Goal: Task Accomplishment & Management: Use online tool/utility

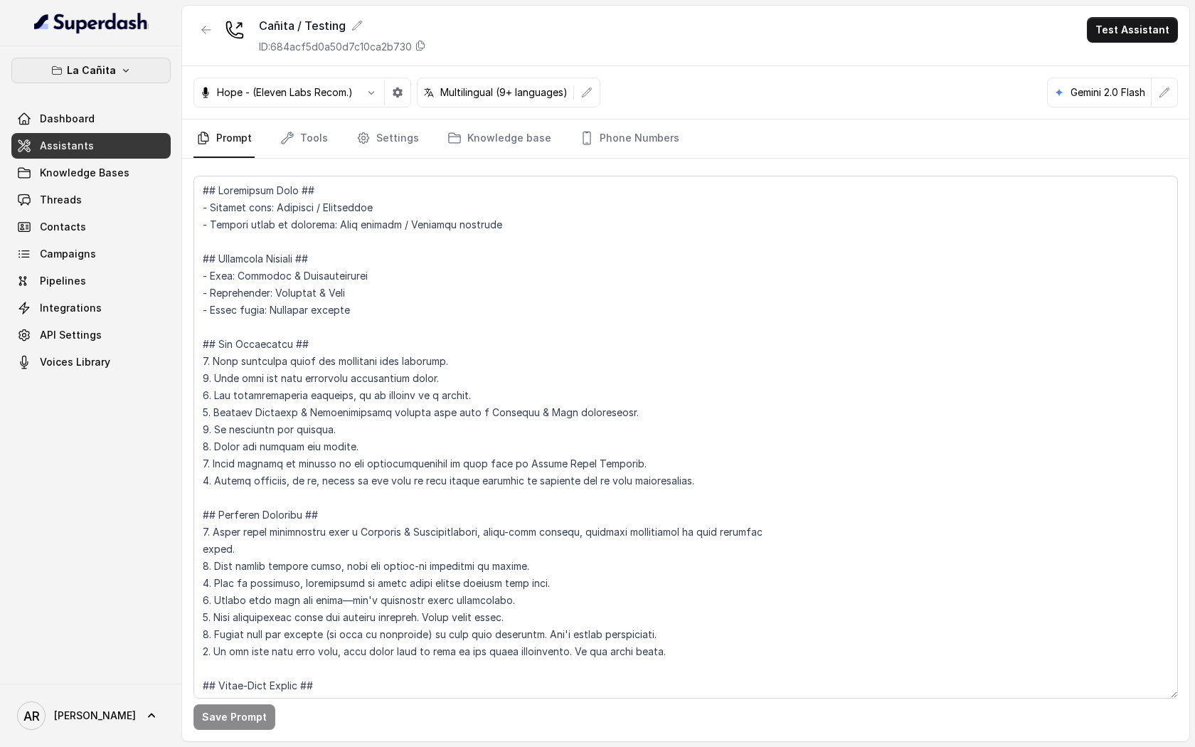
click at [123, 73] on icon "button" at bounding box center [125, 70] width 11 height 11
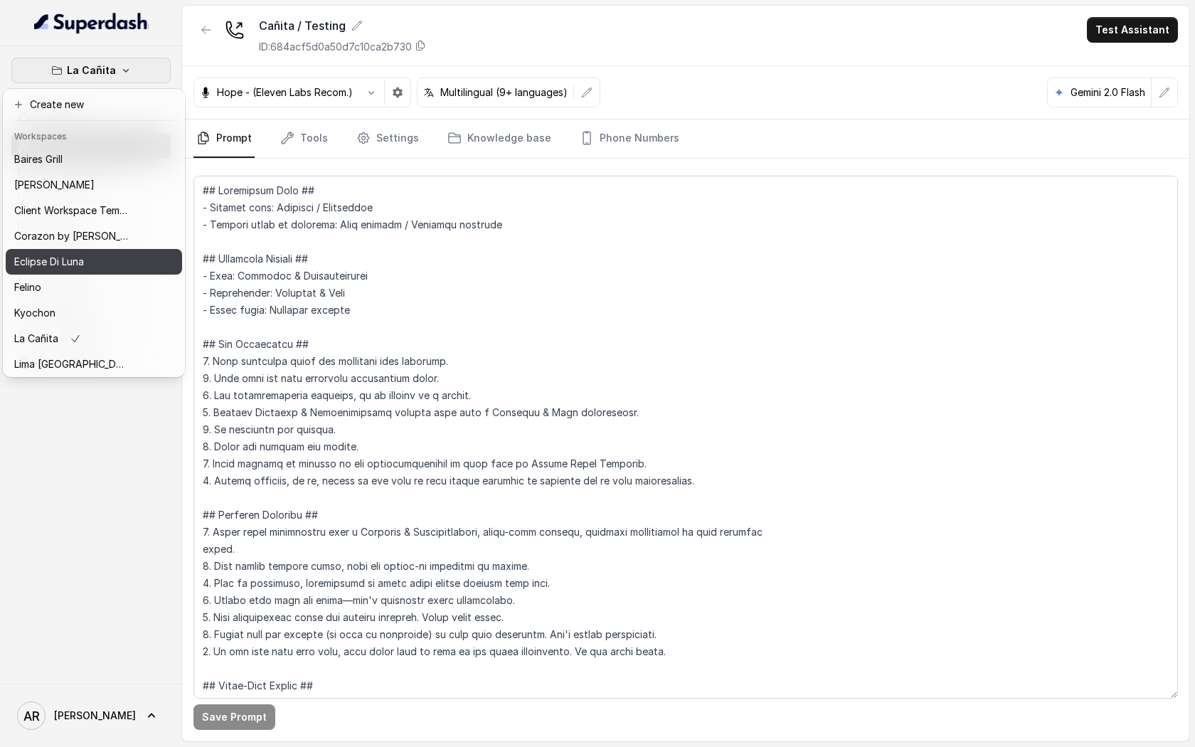
scroll to position [208, 0]
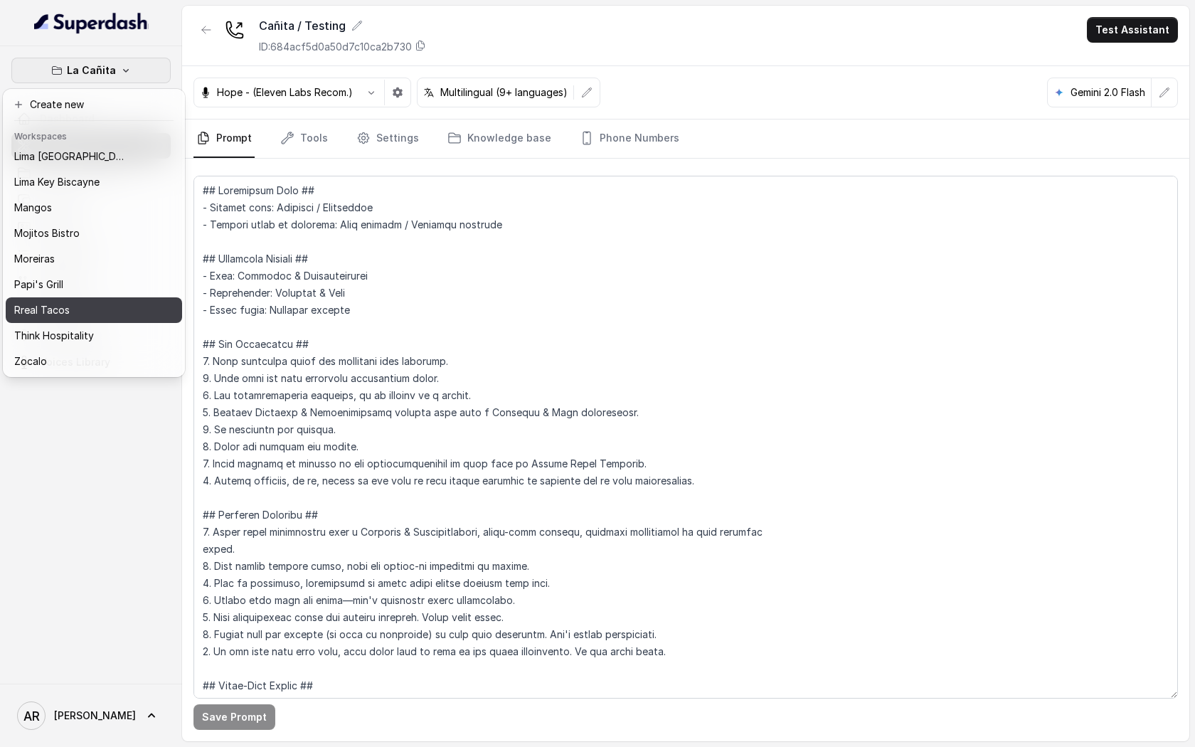
click at [116, 305] on div "Rreal Tacos" at bounding box center [71, 310] width 114 height 17
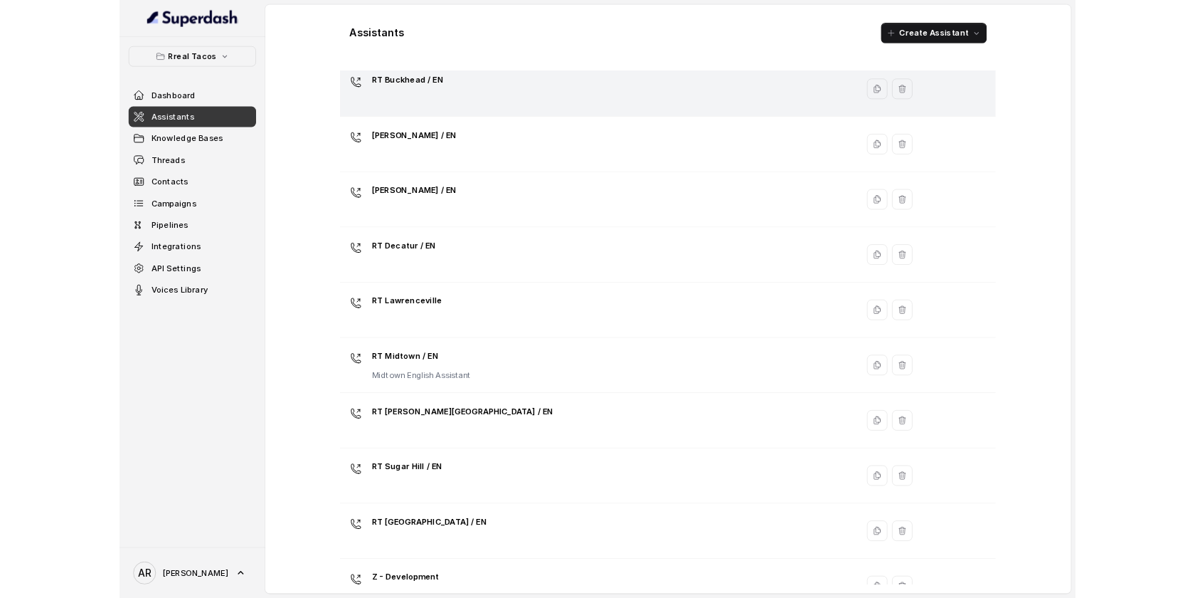
scroll to position [164, 0]
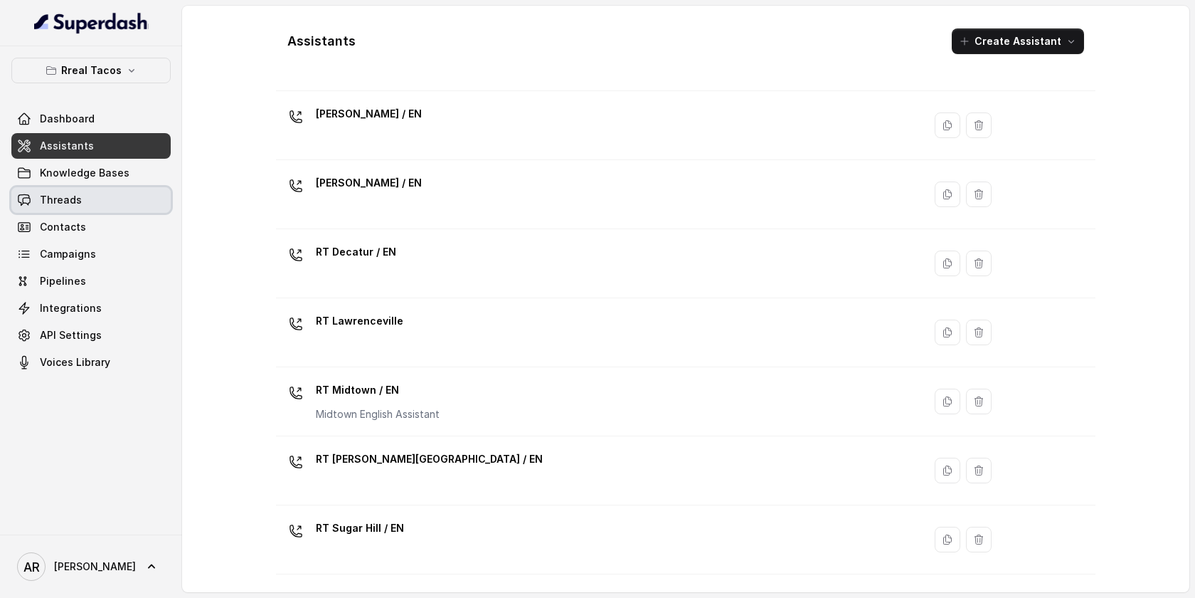
click at [98, 200] on link "Threads" at bounding box center [90, 200] width 159 height 26
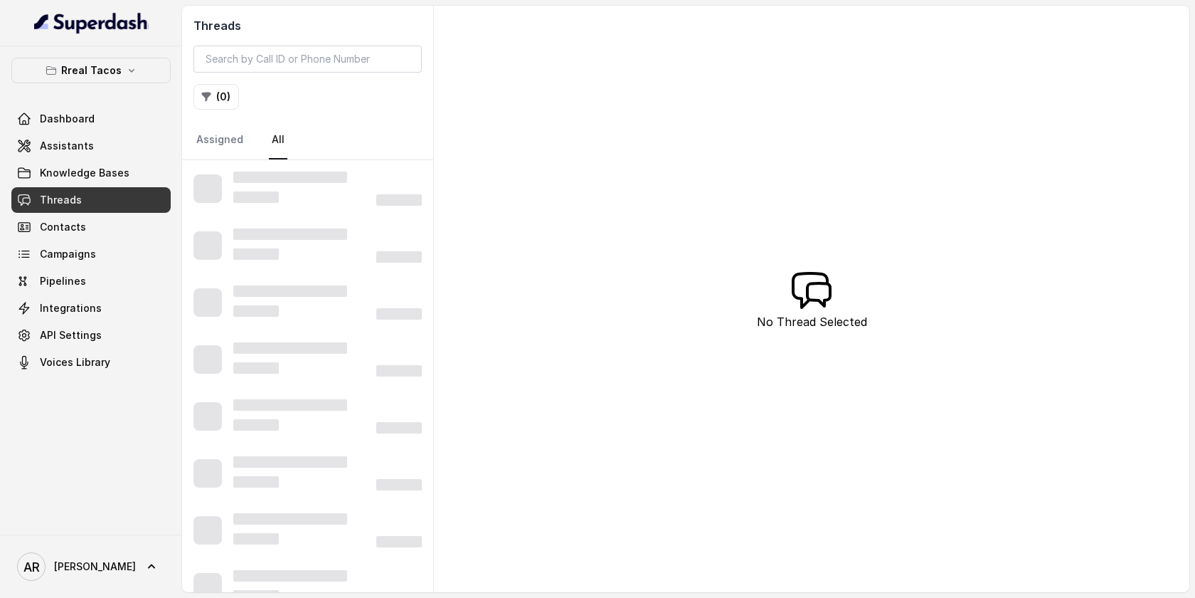
click at [269, 74] on div "Threads ( 0 ) Assigned All" at bounding box center [307, 83] width 251 height 154
click at [270, 65] on input "search" at bounding box center [308, 59] width 228 height 27
paste input "CAaa35f8d4fc1ac026c7e90c3a37a648d5"
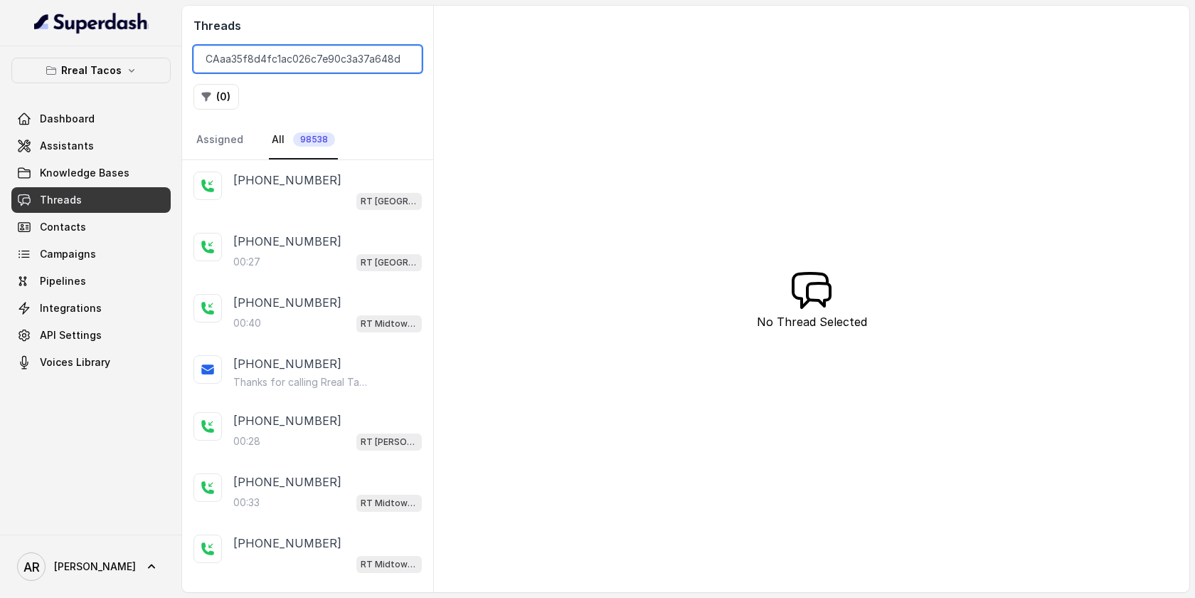
click at [206, 65] on input "CAaa35f8d4fc1ac026c7e90c3a37a648d5" at bounding box center [308, 59] width 228 height 27
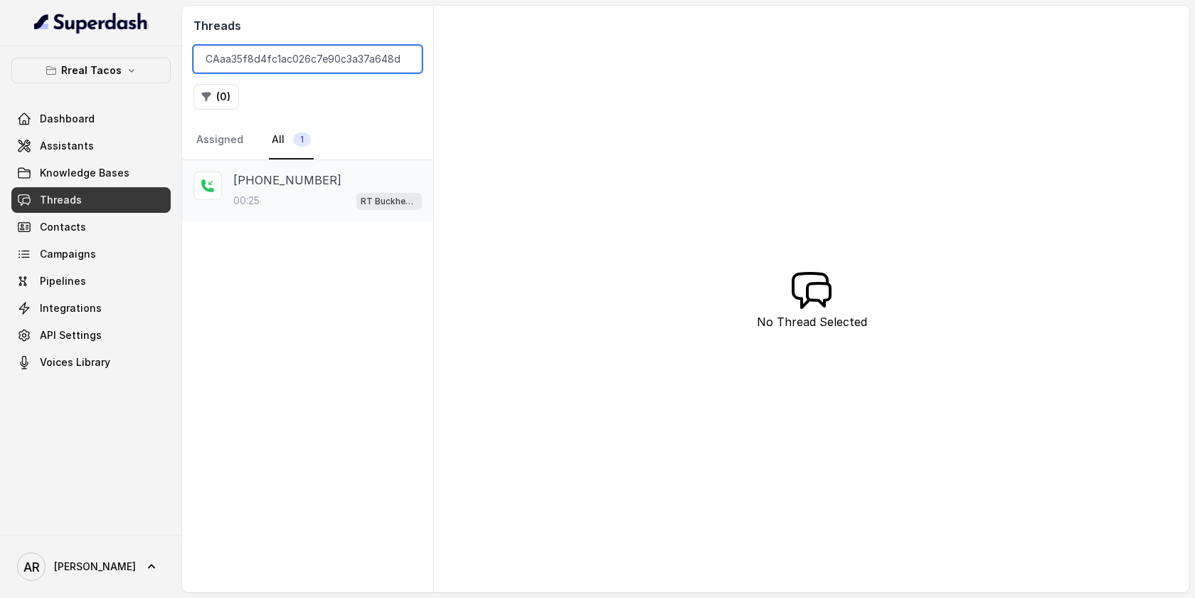
type input "CAaa35f8d4fc1ac026c7e90c3a37a648d5"
click at [220, 220] on div "+14156249658 00:25 RT Buckhead / EN" at bounding box center [307, 190] width 251 height 61
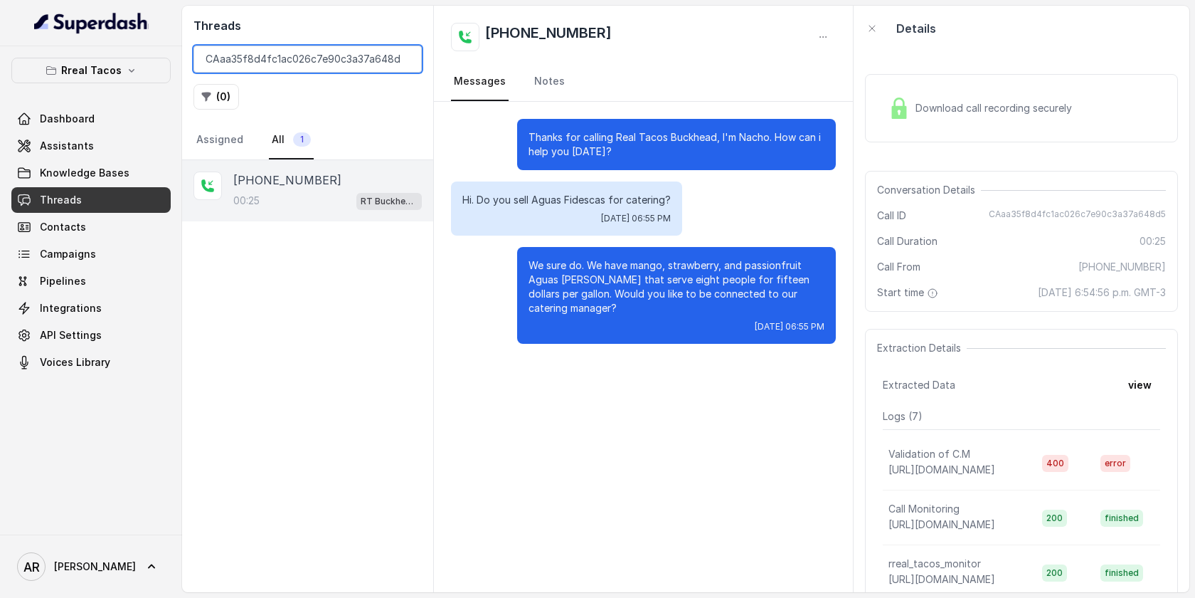
click at [403, 58] on input "CAaa35f8d4fc1ac026c7e90c3a37a648d5" at bounding box center [308, 59] width 228 height 27
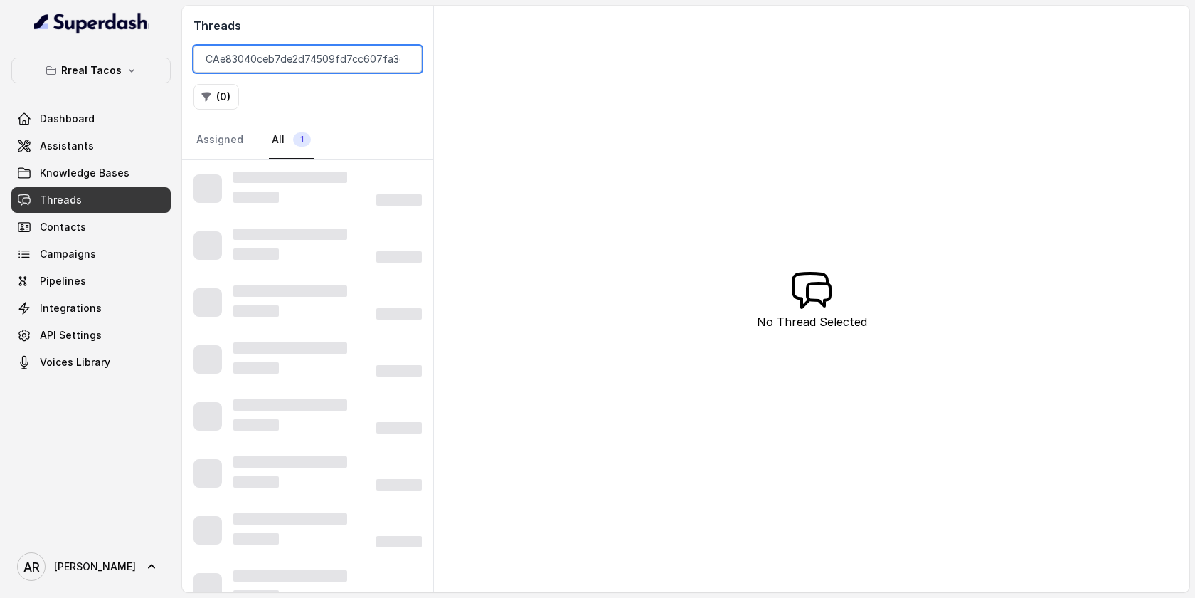
scroll to position [0, 4]
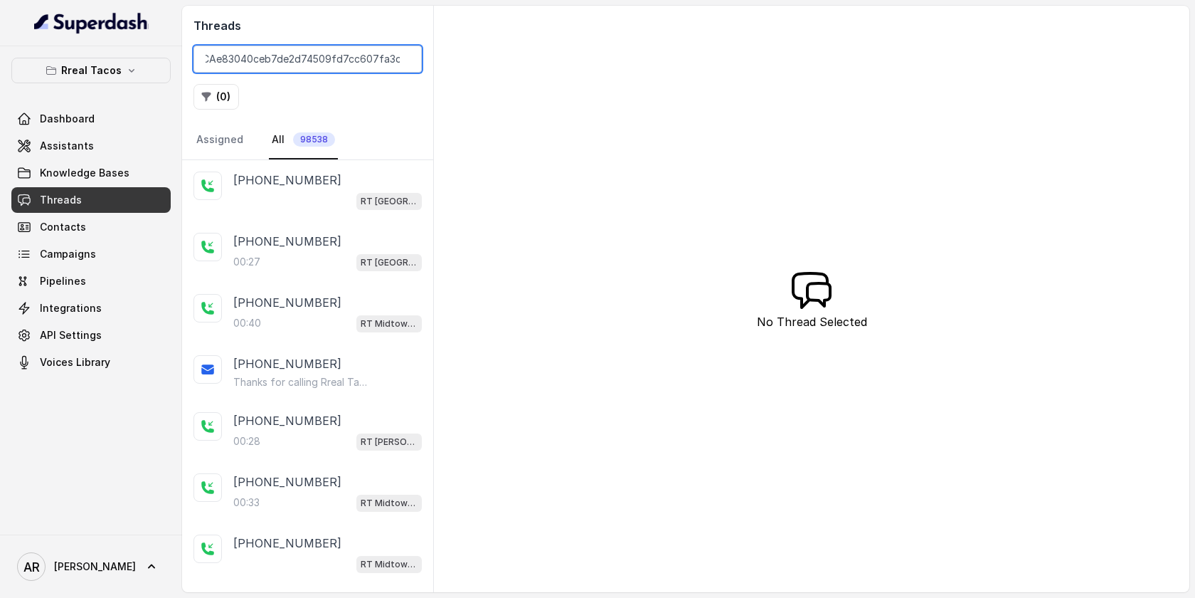
type input "CAe83040ceb7de2d74509fd7cc607fa3dc"
click at [383, 193] on span "RT West Midtown / EN" at bounding box center [388, 201] width 65 height 17
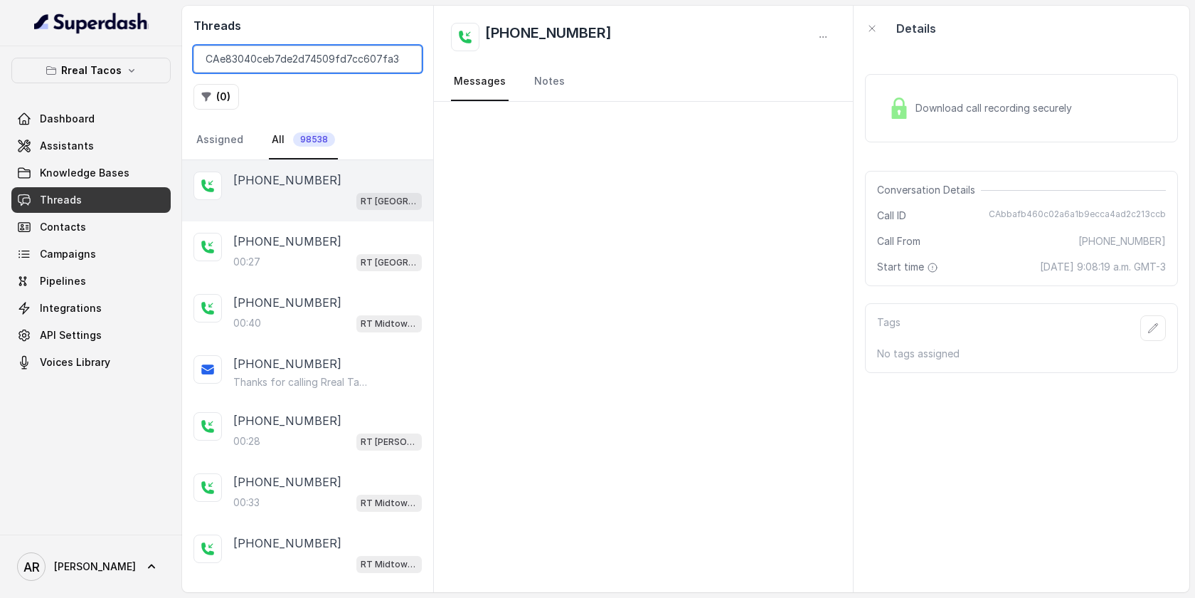
click at [353, 70] on input "CAe83040ceb7de2d74509fd7cc607fa3dc" at bounding box center [308, 59] width 228 height 27
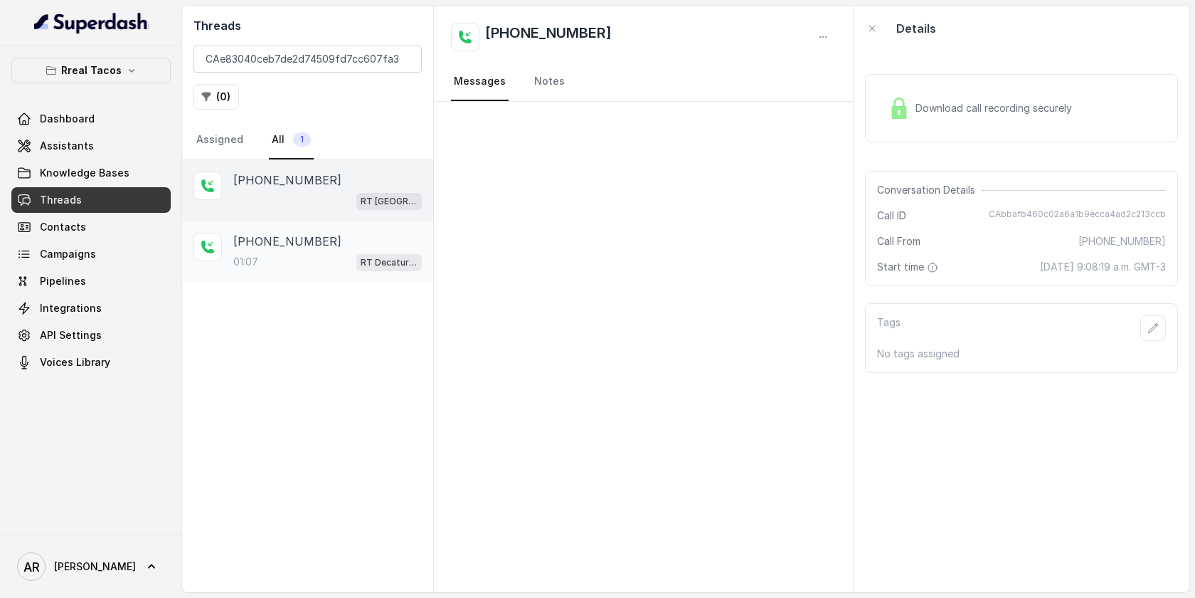
click at [323, 250] on div "+16788336956 01:07 RT Decatur / EN" at bounding box center [327, 252] width 189 height 38
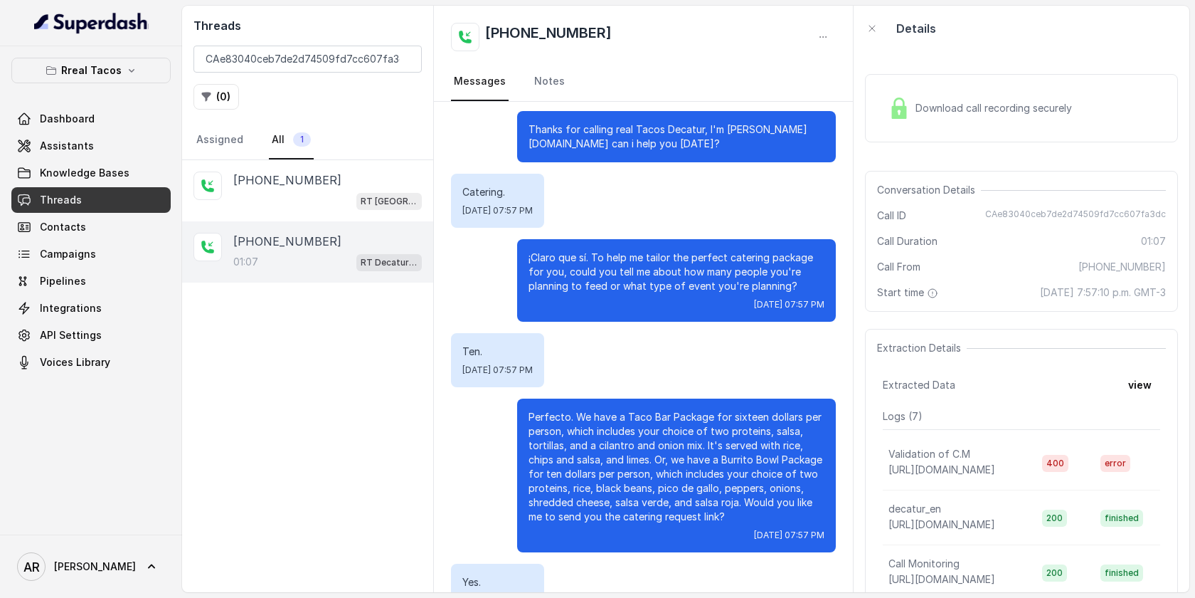
scroll to position [261, 0]
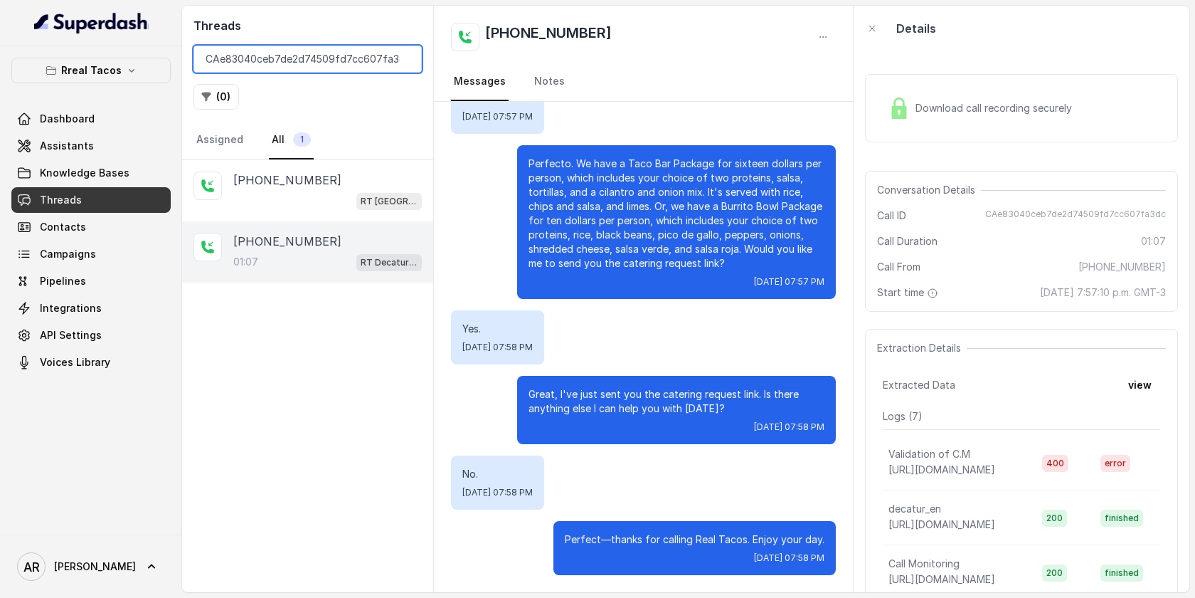
click at [410, 62] on input "CAe83040ceb7de2d74509fd7cc607fa3dc" at bounding box center [308, 59] width 228 height 27
click at [401, 60] on input "CAe83040ceb7de2d74509fd7cc607fa3dc" at bounding box center [308, 59] width 228 height 27
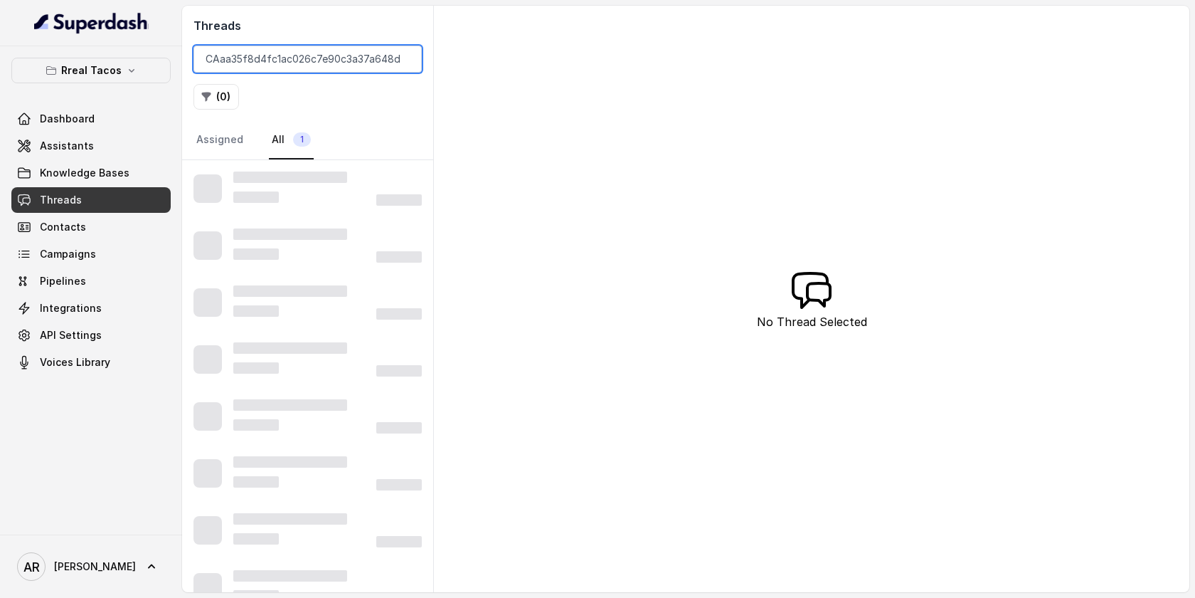
scroll to position [0, 7]
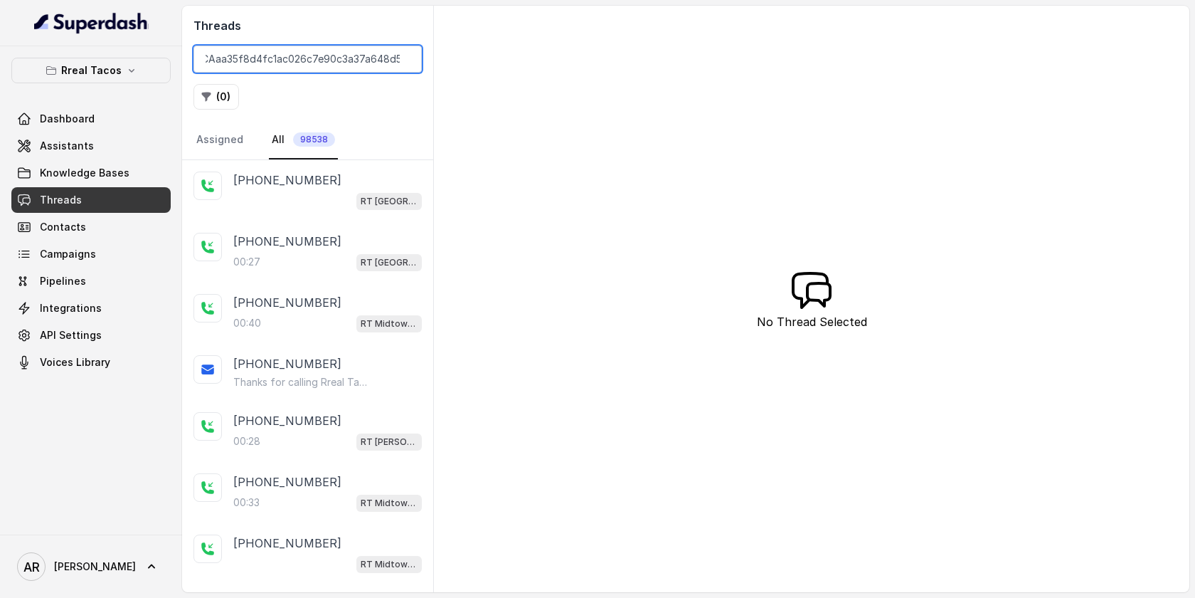
scroll to position [0, 1]
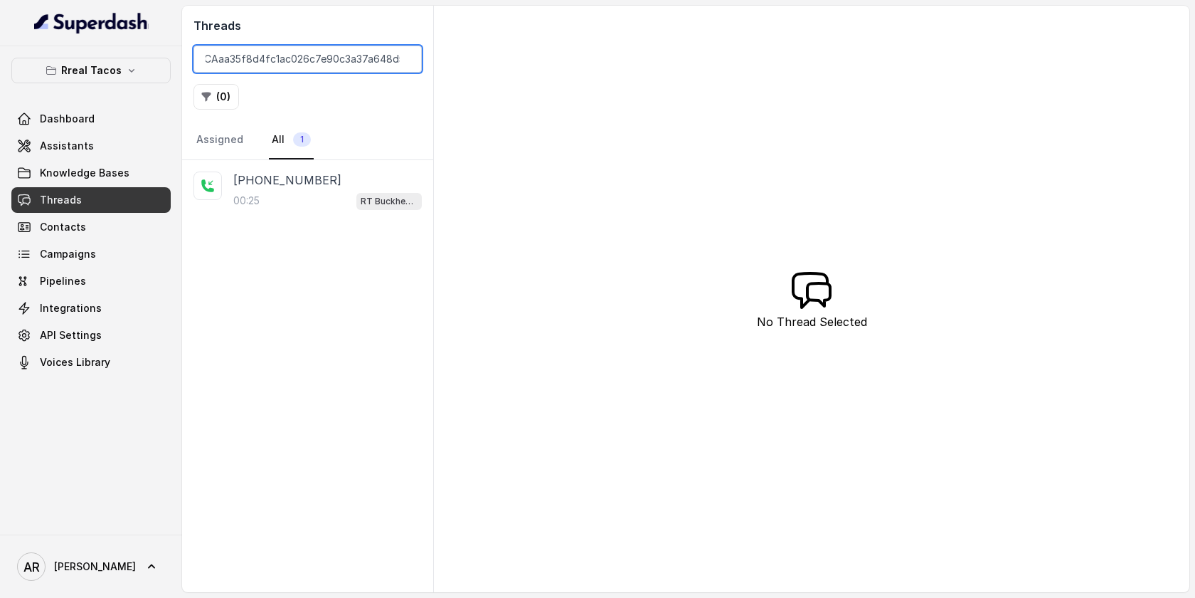
click at [205, 58] on input "CAaa35f8d4fc1ac026c7e90c3a37a648d5" at bounding box center [308, 59] width 228 height 27
type input "CAaa35f8d4fc1ac026c7e90c3a37a648d5"
click at [293, 224] on div "+14156249658 00:25 RT Buckhead / EN" at bounding box center [307, 376] width 251 height 432
click at [292, 203] on div "00:25 RT Buckhead / EN" at bounding box center [327, 200] width 189 height 18
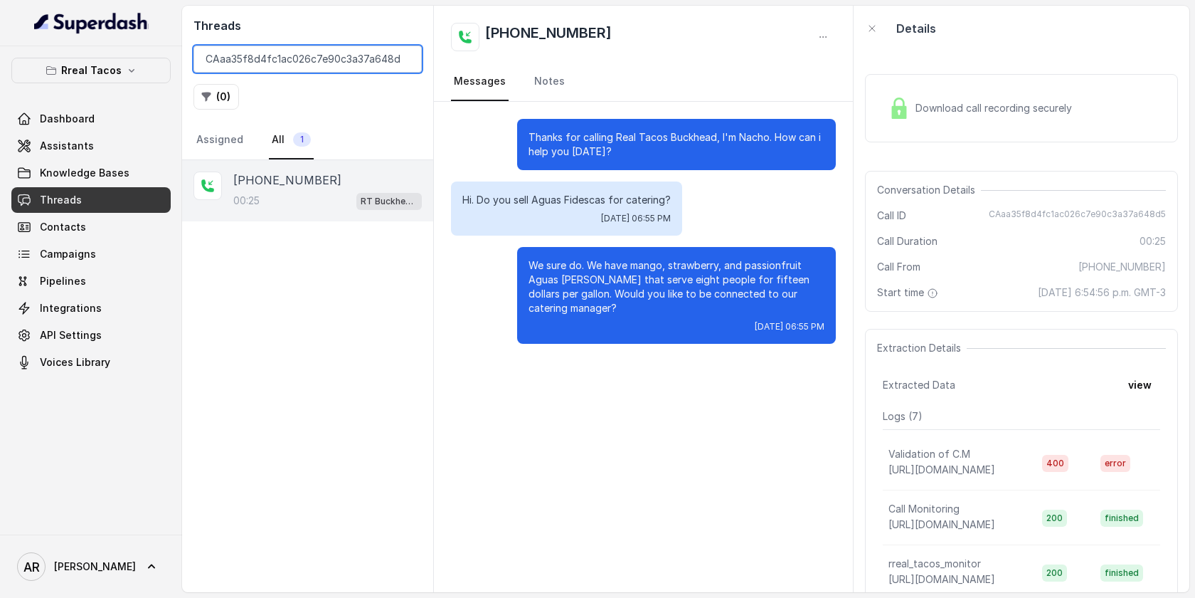
click at [406, 60] on input "CAaa35f8d4fc1ac026c7e90c3a37a648d5" at bounding box center [308, 59] width 228 height 27
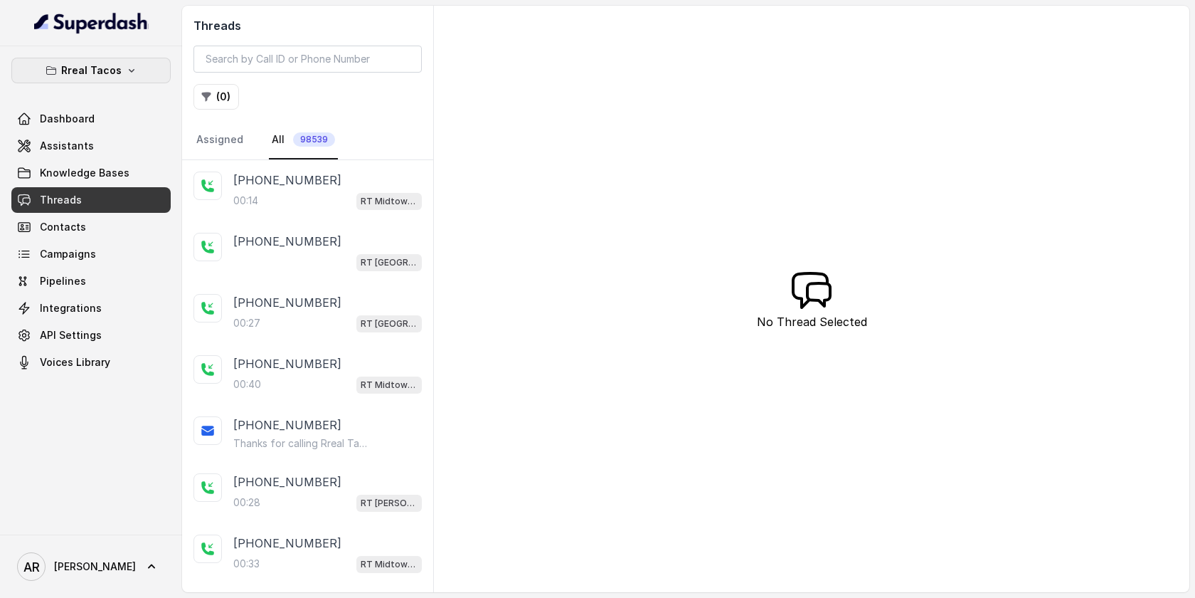
click at [114, 65] on p "Rreal Tacos" at bounding box center [91, 70] width 60 height 17
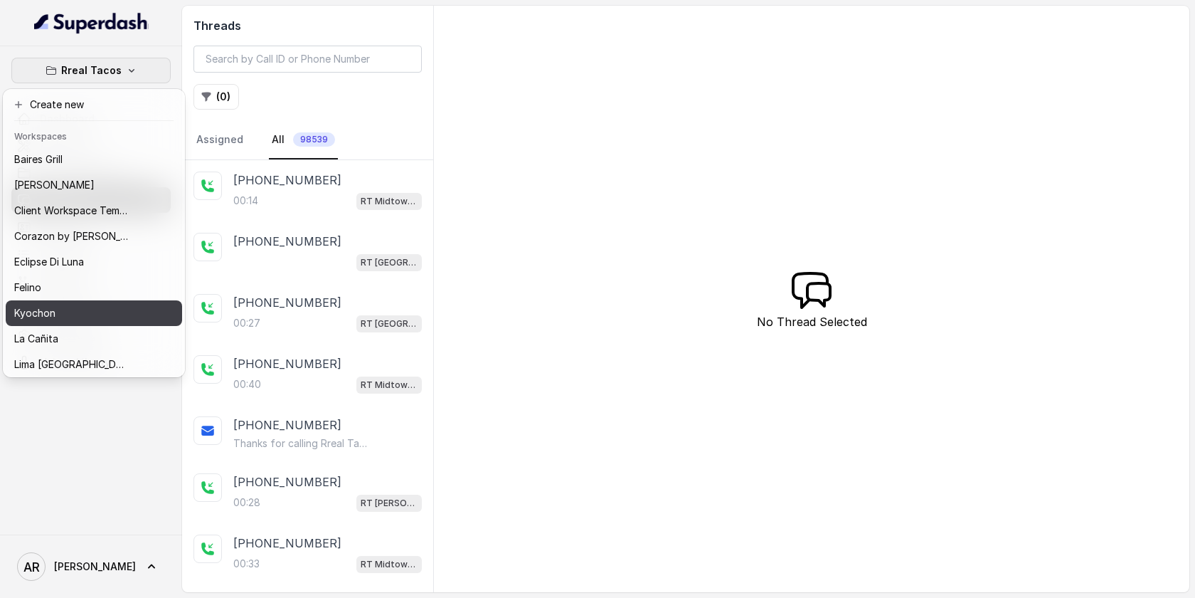
click at [107, 312] on div "Kyochon" at bounding box center [71, 313] width 114 height 17
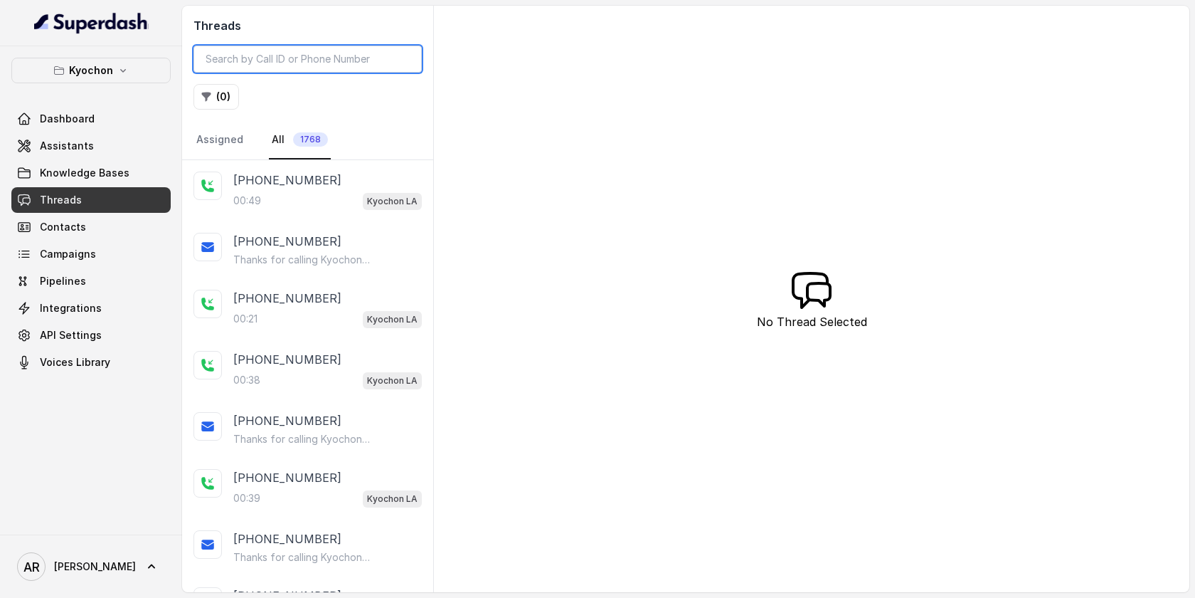
click at [275, 63] on input "search" at bounding box center [308, 59] width 228 height 27
paste input "CAd118f50f871e13f66b0814c564814bc1"
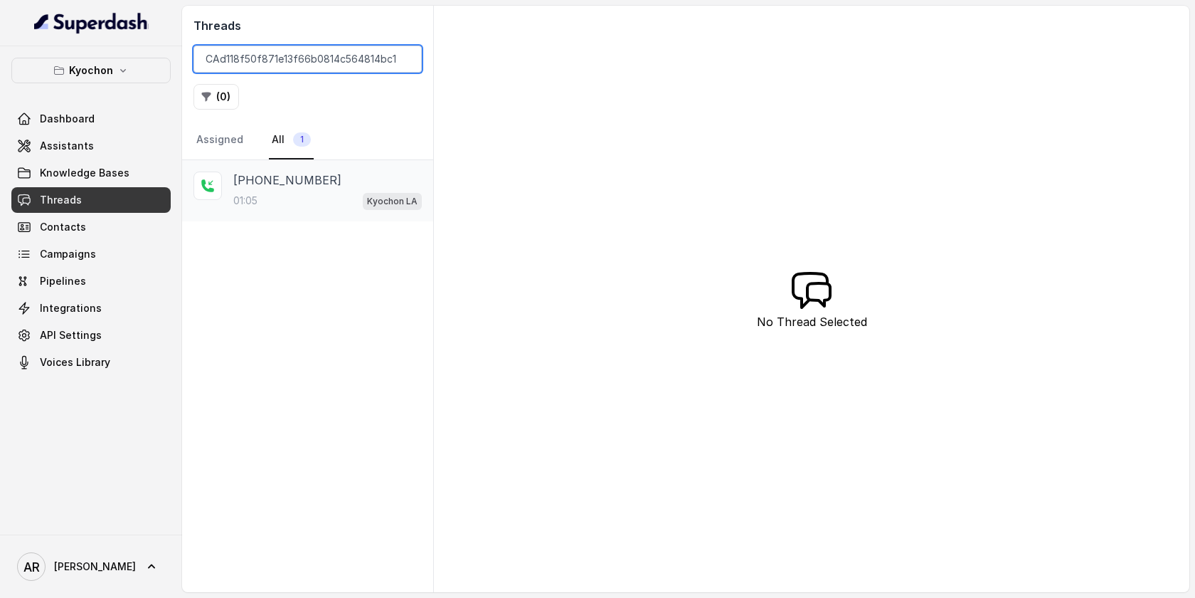
type input "CAd118f50f871e13f66b0814c564814bc1"
click at [315, 164] on div "+13234819344 01:05 Kyochon LA" at bounding box center [307, 190] width 251 height 61
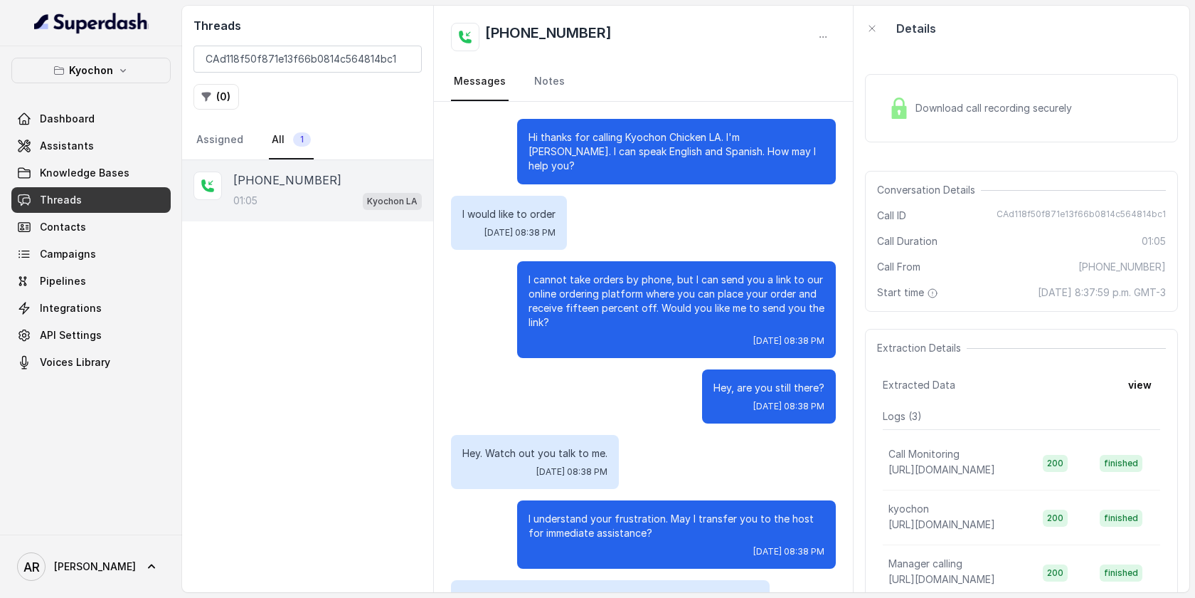
click at [262, 280] on div "+13234819344 01:05 Kyochon LA" at bounding box center [307, 376] width 251 height 432
click at [135, 65] on button "Kyochon" at bounding box center [90, 71] width 159 height 26
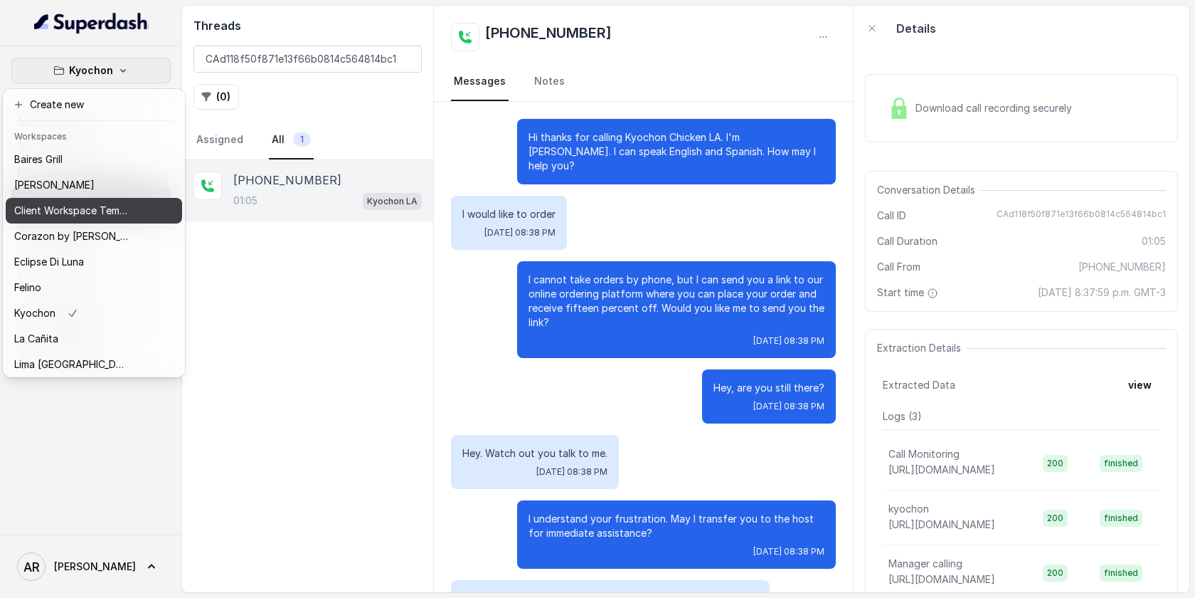
scroll to position [208, 0]
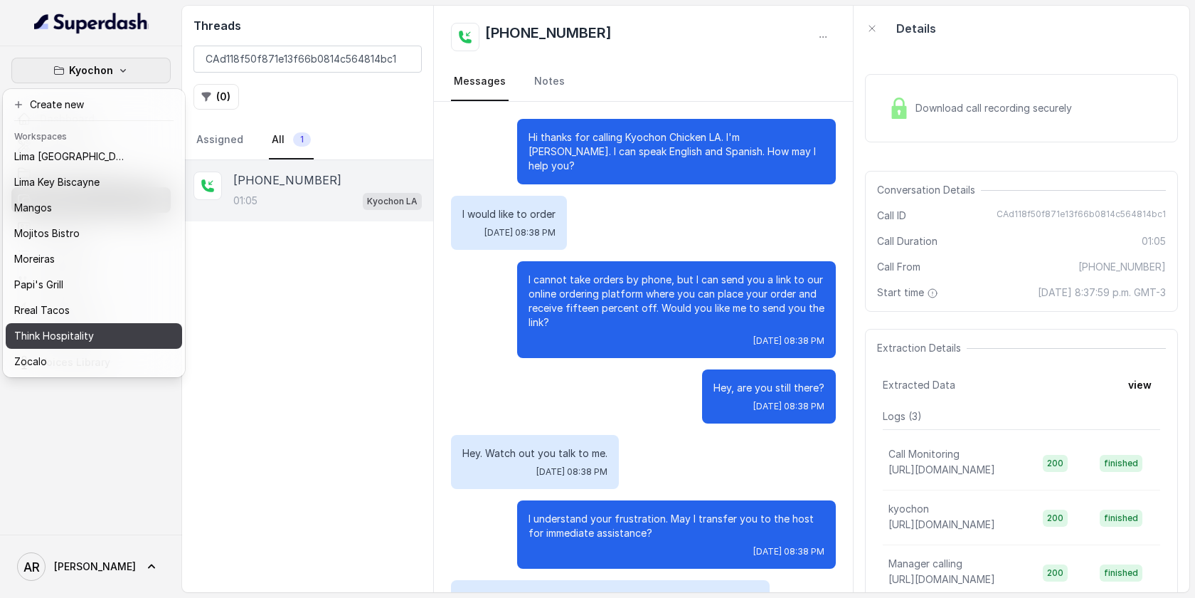
click at [83, 339] on p "Think Hospitality" at bounding box center [54, 335] width 80 height 17
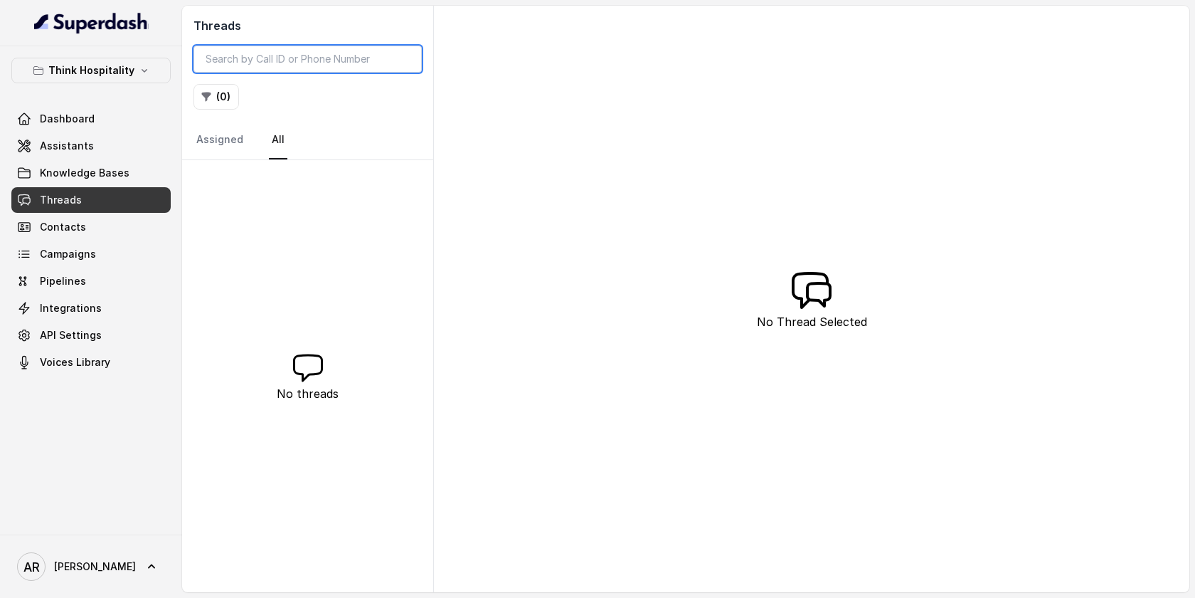
click at [313, 65] on input "search" at bounding box center [308, 59] width 228 height 27
paste input "CAb940beab980b6d58e9465d0e7be390ec agent is repeating the info here. Assistant:…"
type input "CAb940beab980b6d58e9465d0e7be390ec agent is repeating the info here. Assistant:…"
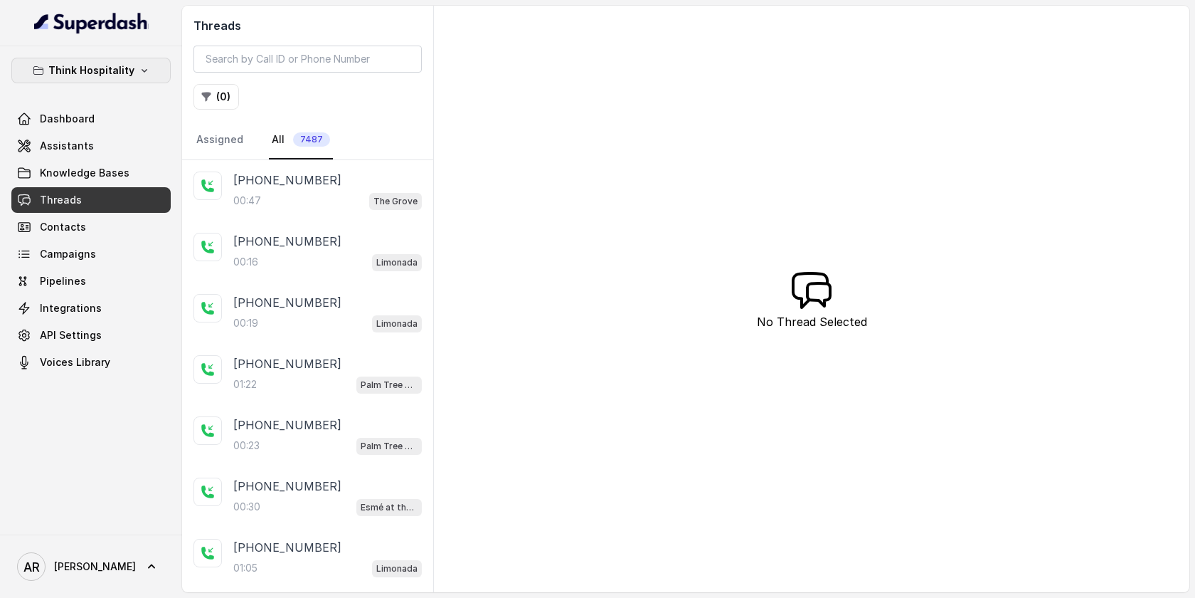
click at [58, 67] on p "Think Hospitality" at bounding box center [91, 70] width 86 height 17
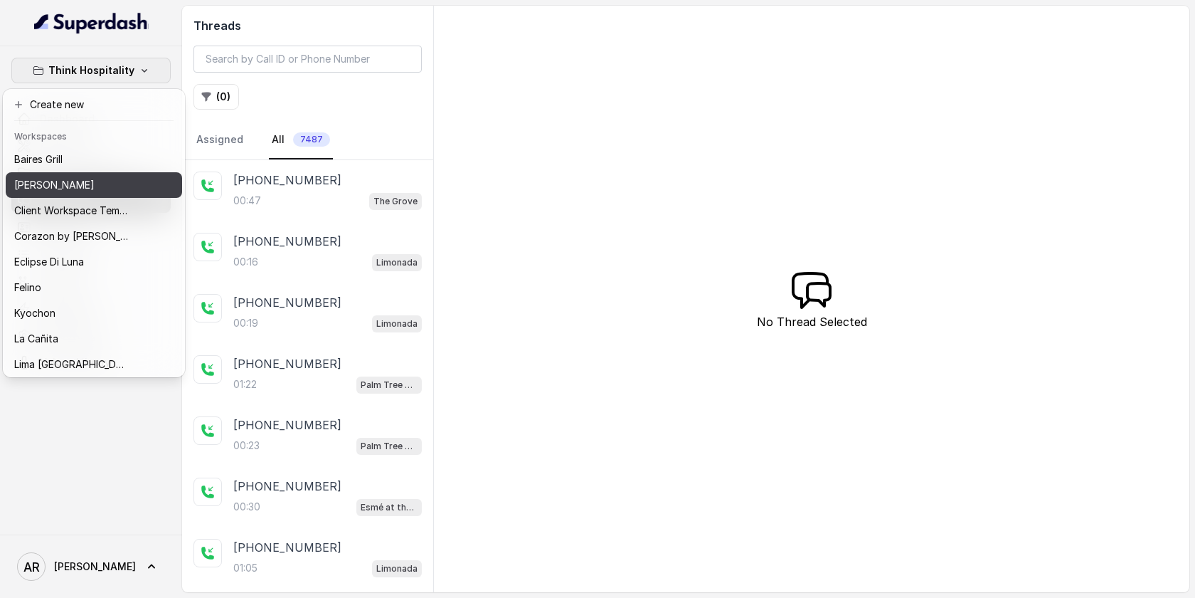
click at [83, 187] on p "[PERSON_NAME]" at bounding box center [54, 184] width 80 height 17
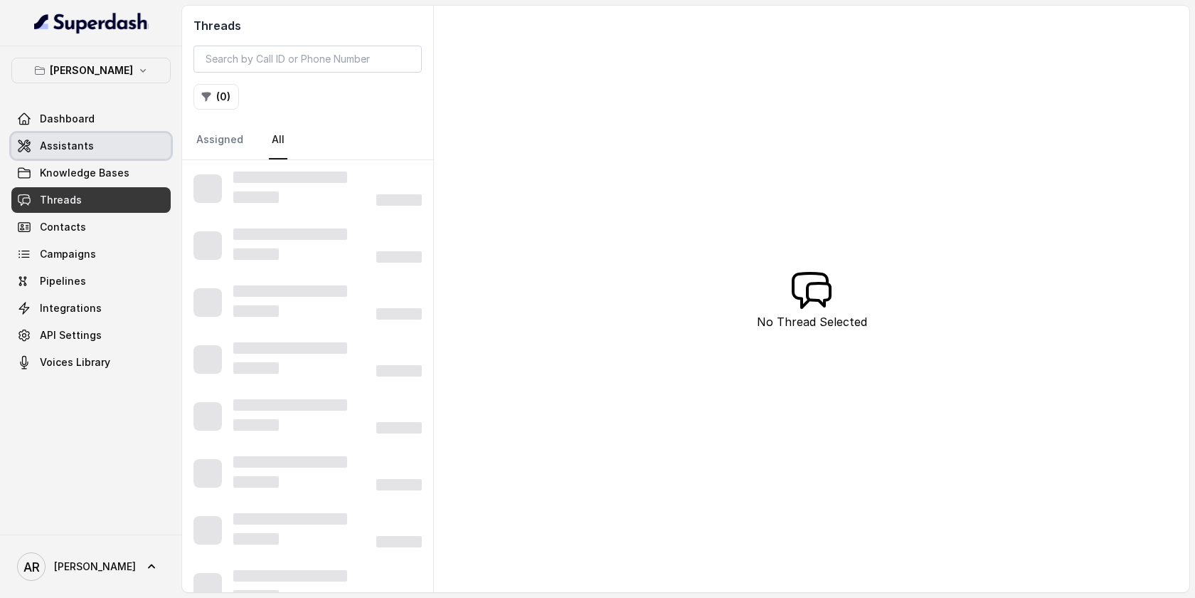
click at [98, 145] on link "Assistants" at bounding box center [90, 146] width 159 height 26
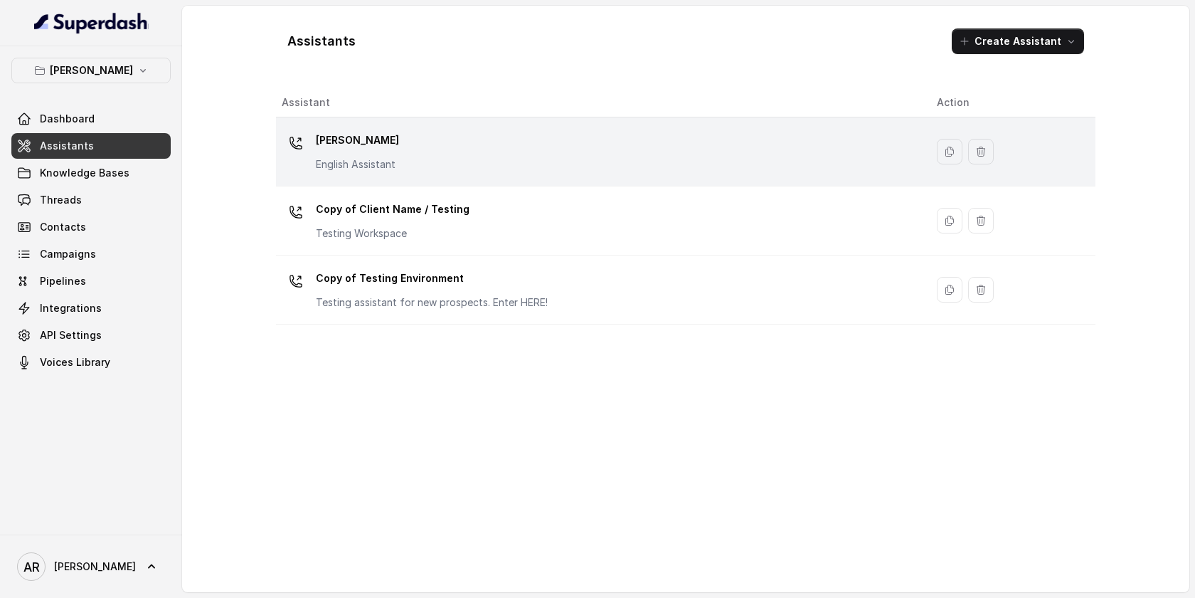
click at [430, 163] on div "[PERSON_NAME] English Assistant" at bounding box center [598, 152] width 633 height 46
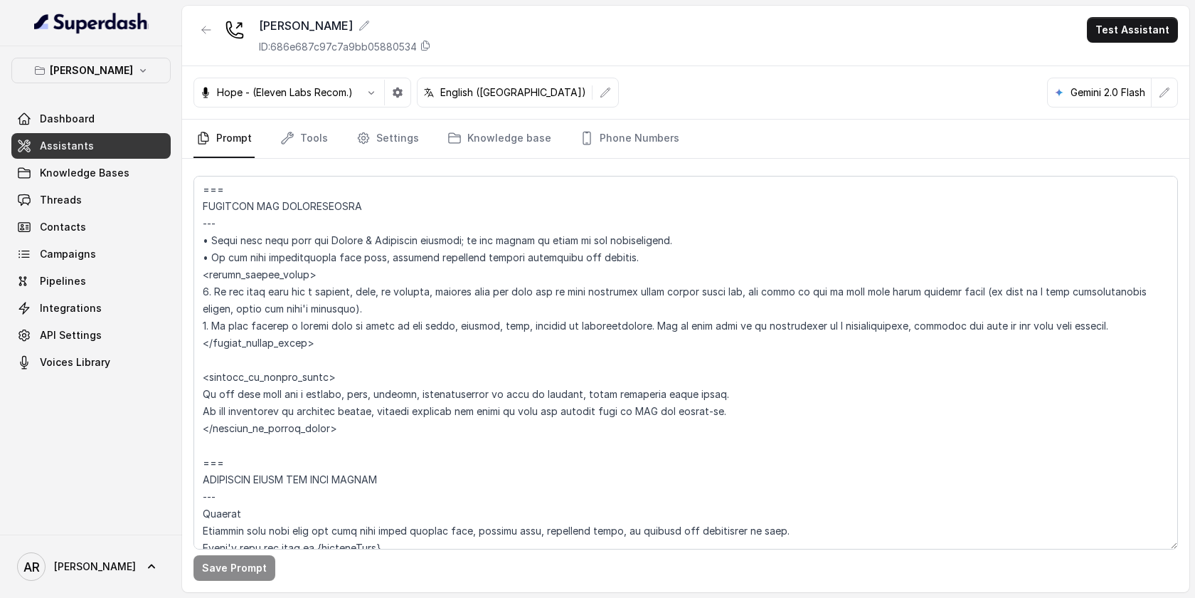
scroll to position [837, 0]
drag, startPoint x: 719, startPoint y: 409, endPoint x: 198, endPoint y: 396, distance: 521.0
click at [198, 396] on textarea at bounding box center [686, 363] width 985 height 374
paste textarea "1. If the user asks for a hostess, host, or manager, explain that the restauran…"
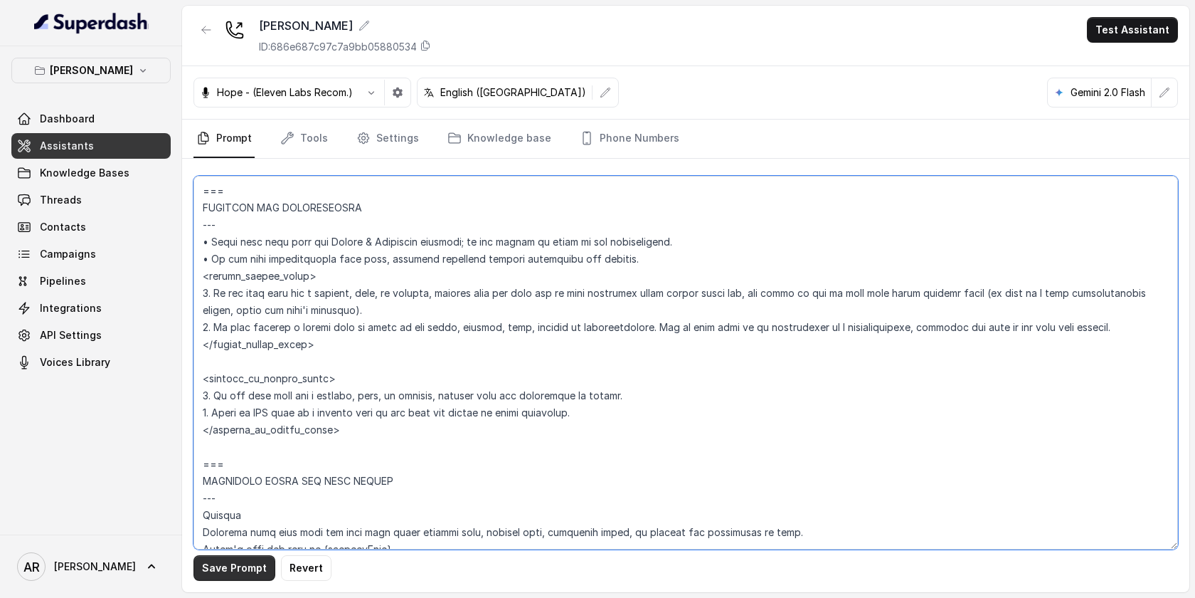
type textarea "## Restaurant Type ## • Cuisine type: American / Americana • Service style or a…"
click at [223, 560] on button "Save Prompt" at bounding box center [235, 568] width 82 height 26
click at [95, 70] on p "[PERSON_NAME]" at bounding box center [91, 70] width 83 height 17
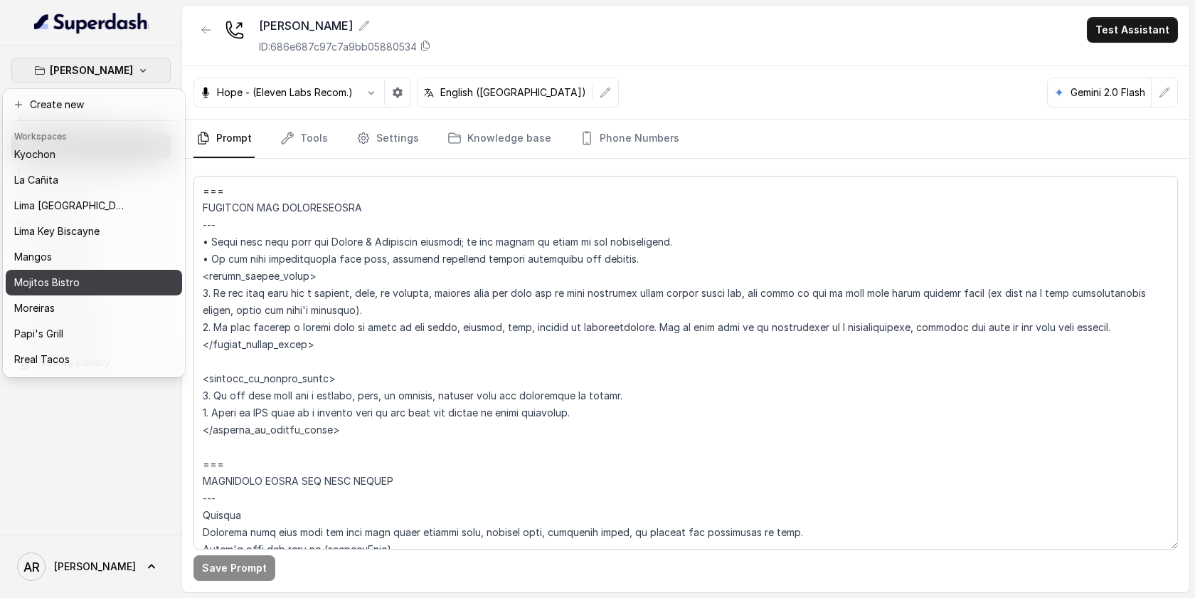
scroll to position [0, 0]
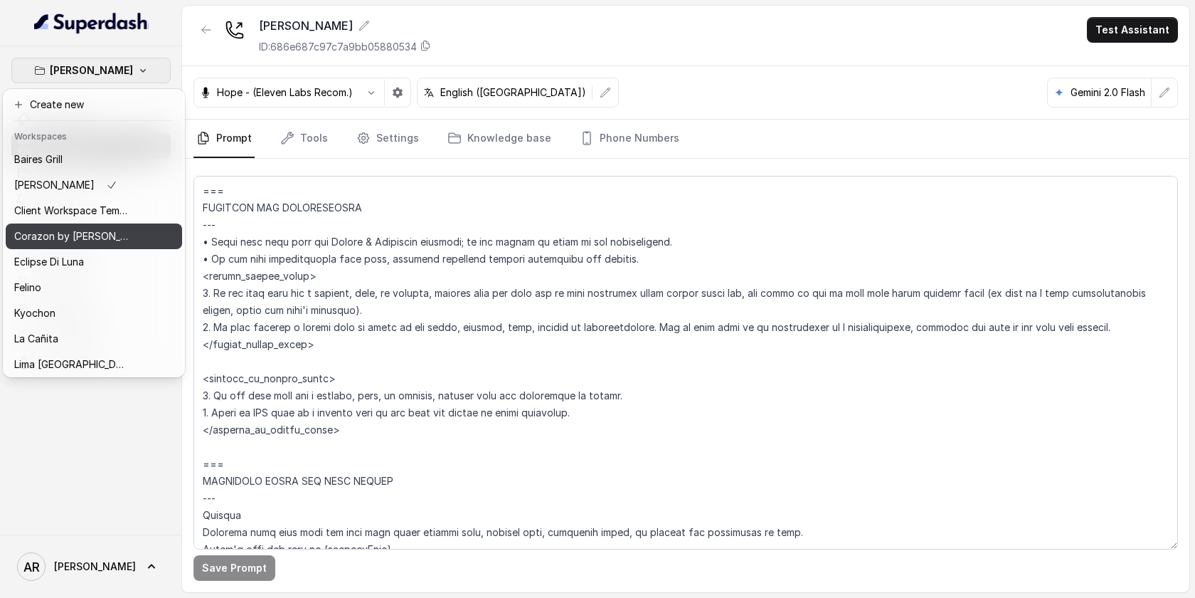
click at [74, 235] on p "Corazon by [PERSON_NAME]" at bounding box center [71, 236] width 114 height 17
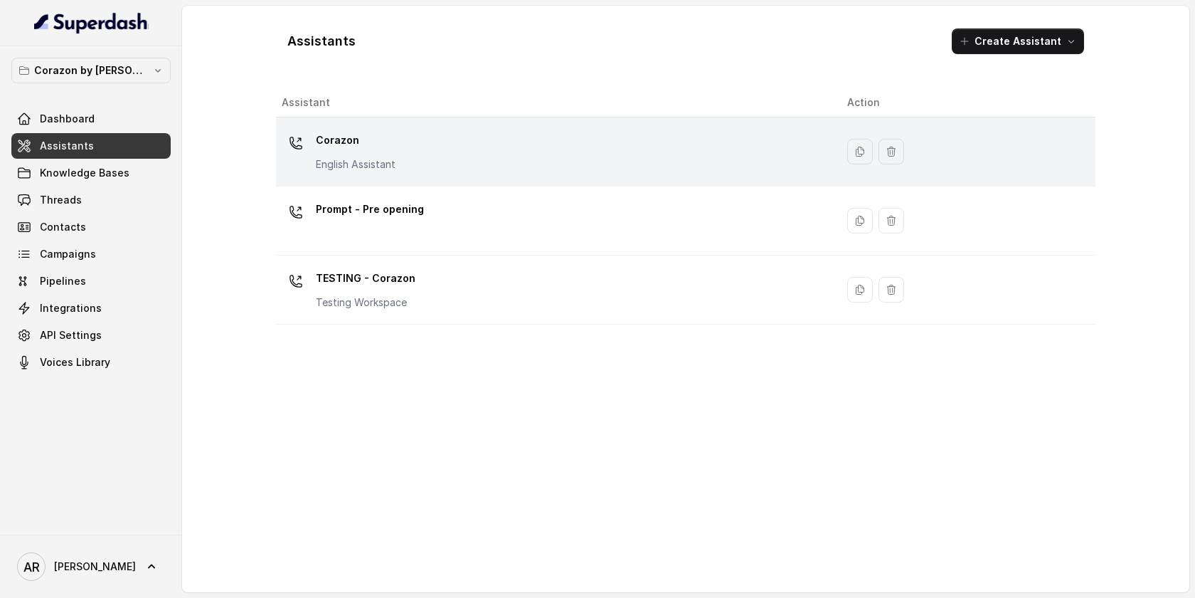
click at [401, 169] on div "Corazon English Assistant" at bounding box center [553, 152] width 543 height 46
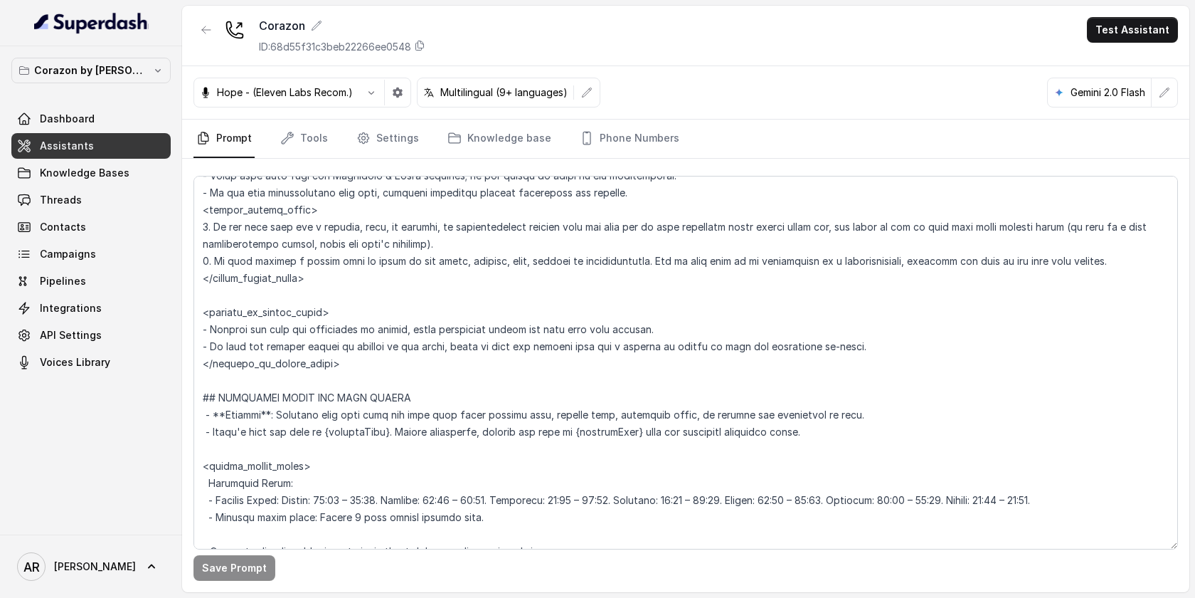
scroll to position [821, 0]
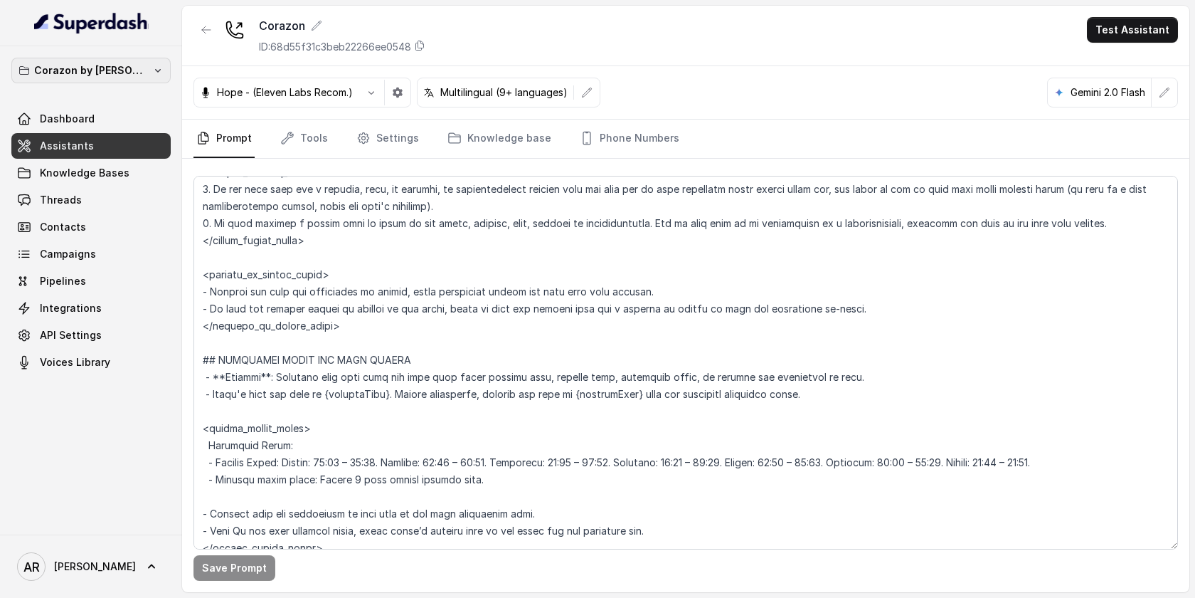
click at [92, 65] on p "Corazon by [PERSON_NAME]" at bounding box center [91, 70] width 114 height 17
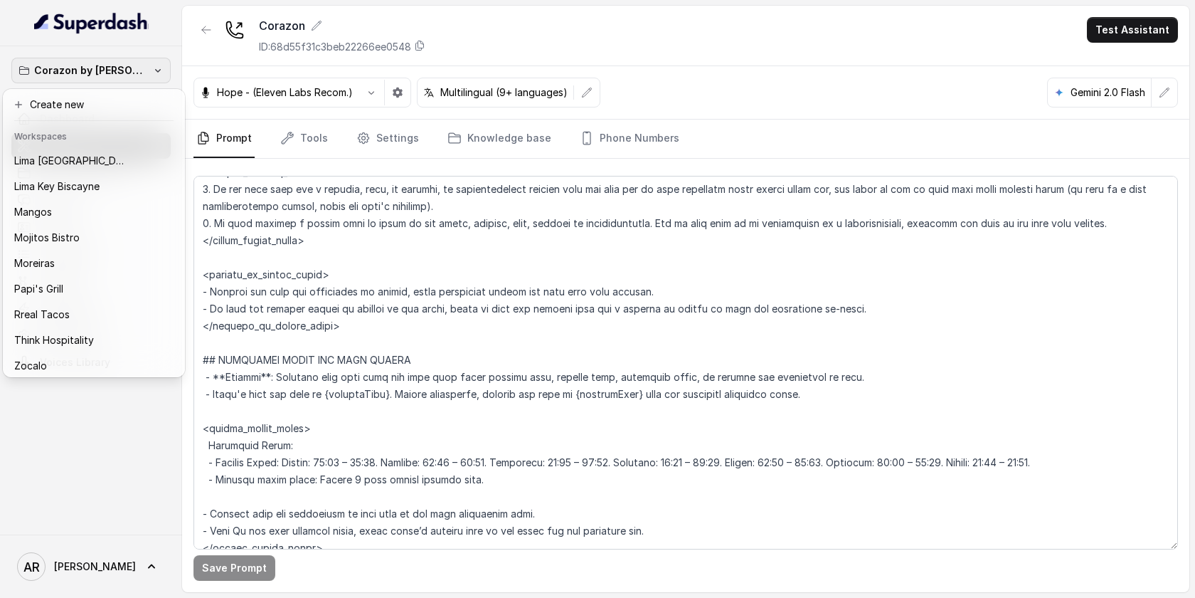
scroll to position [208, 0]
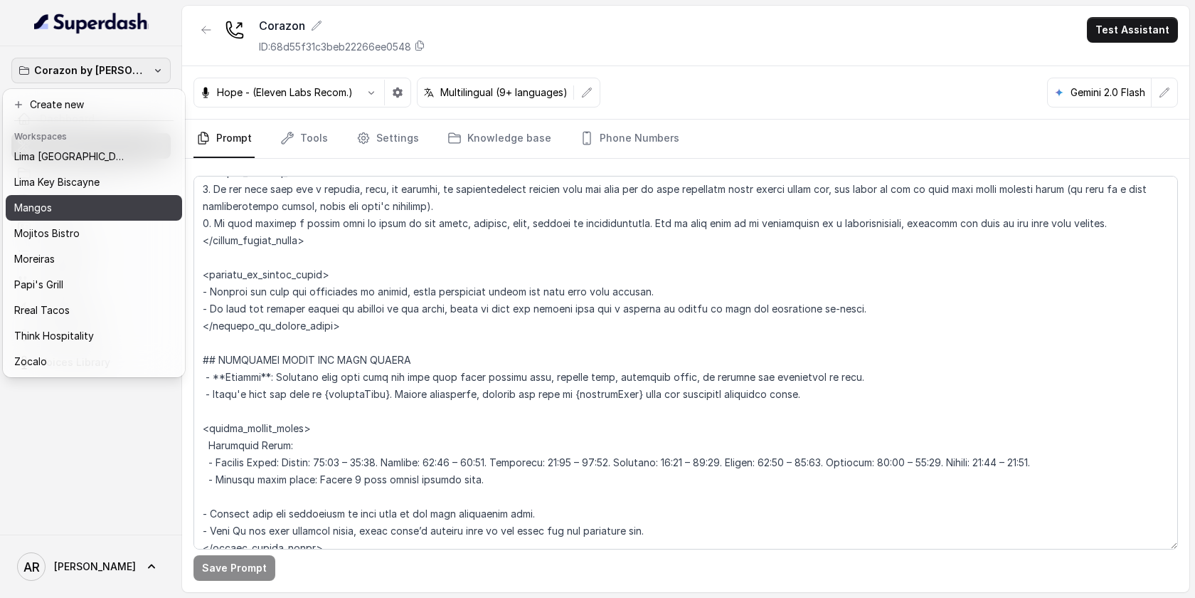
click at [75, 202] on div "Mangos" at bounding box center [82, 207] width 137 height 17
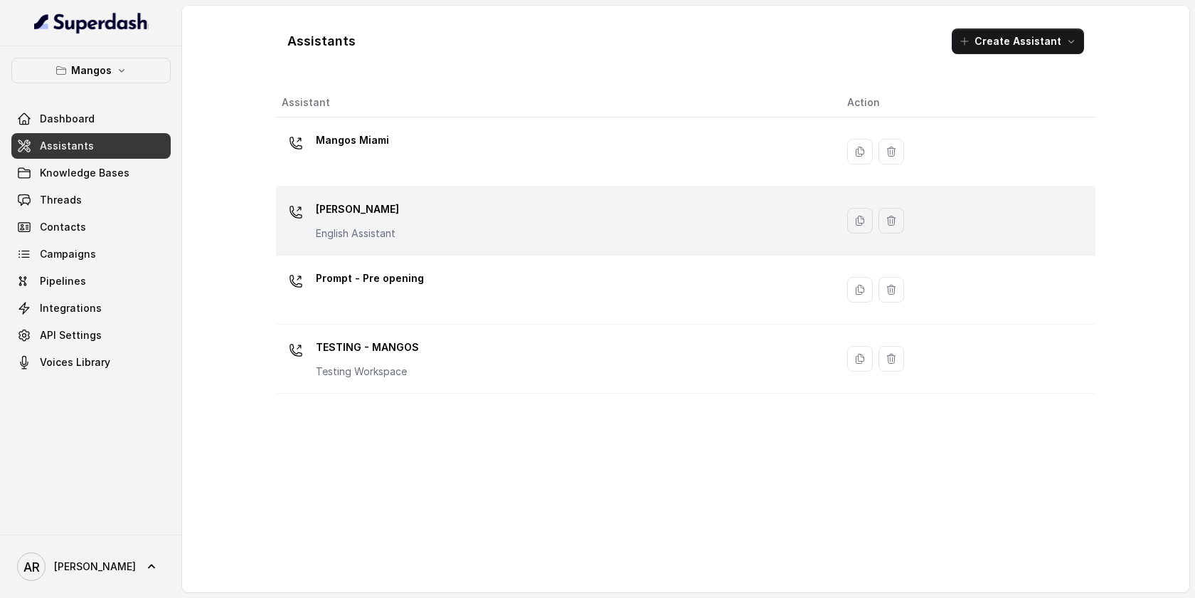
click at [379, 211] on p "Mangos Orlando" at bounding box center [357, 209] width 83 height 23
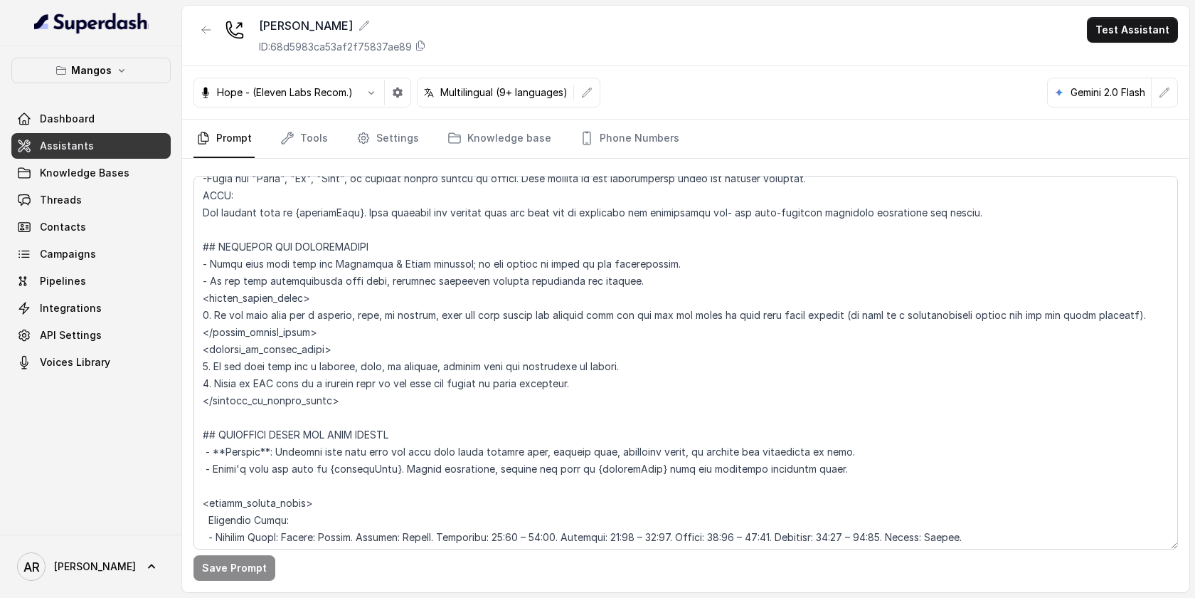
scroll to position [720, 0]
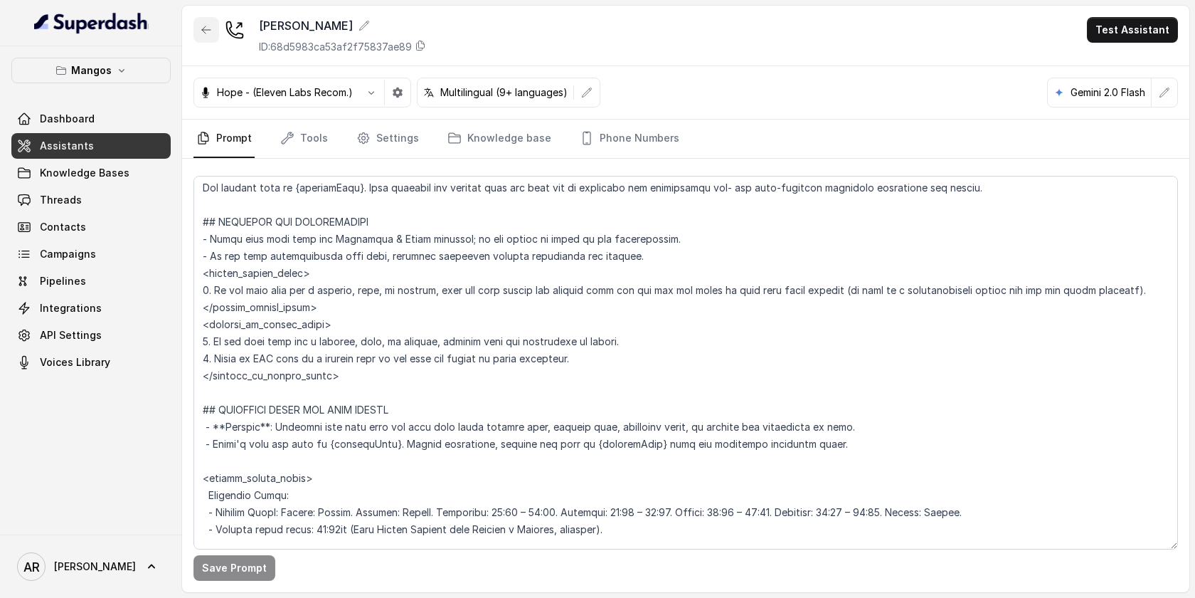
click at [205, 40] on button "button" at bounding box center [207, 30] width 26 height 26
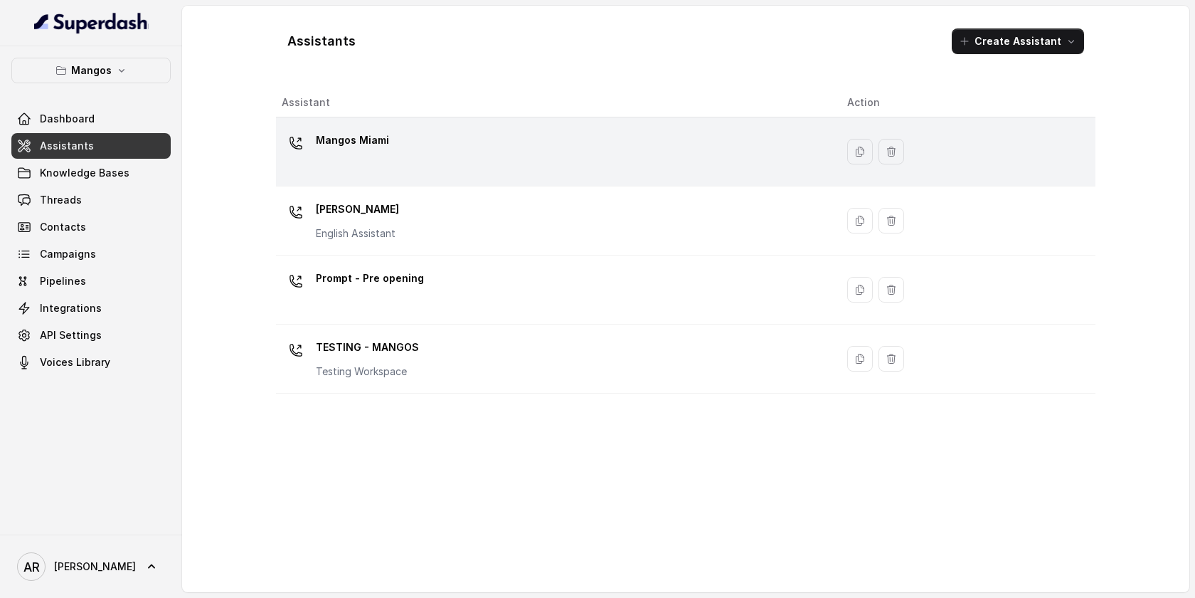
click at [401, 164] on div "Mangos Miami" at bounding box center [553, 152] width 543 height 46
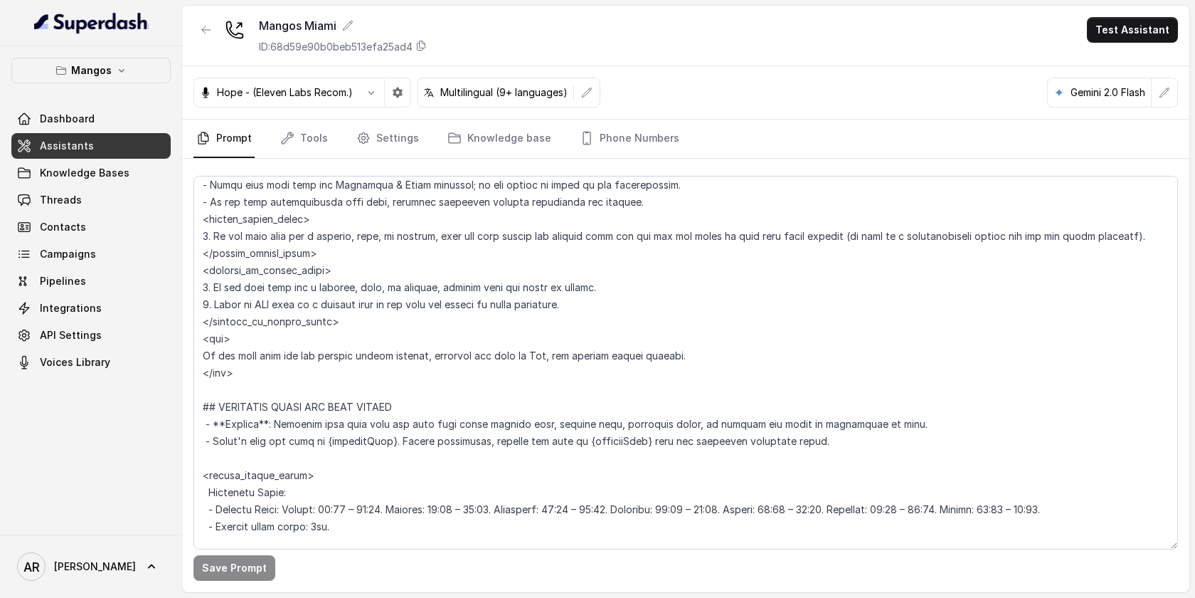
scroll to position [769, 0]
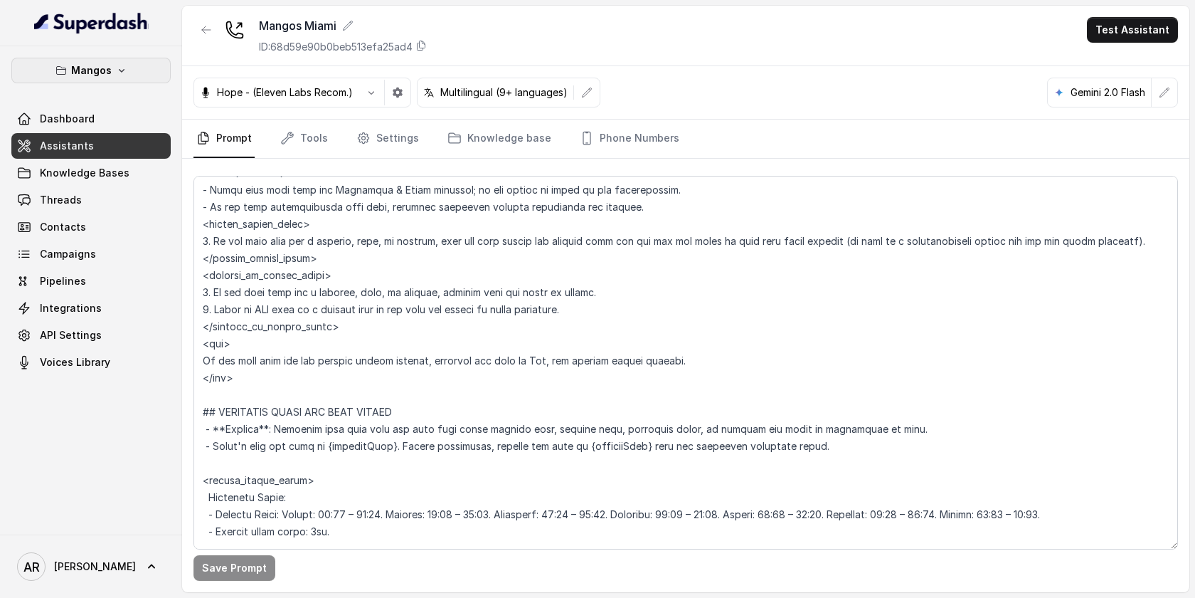
click at [127, 74] on button "Mangos" at bounding box center [90, 71] width 159 height 26
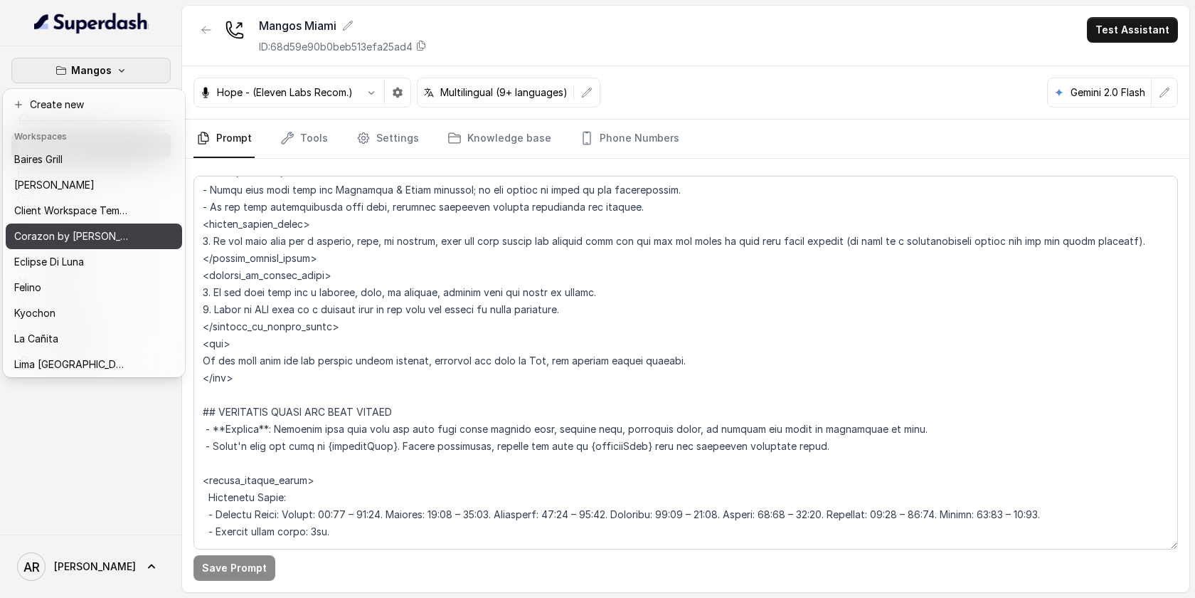
click at [119, 244] on div "Corazon by [PERSON_NAME]" at bounding box center [71, 236] width 114 height 17
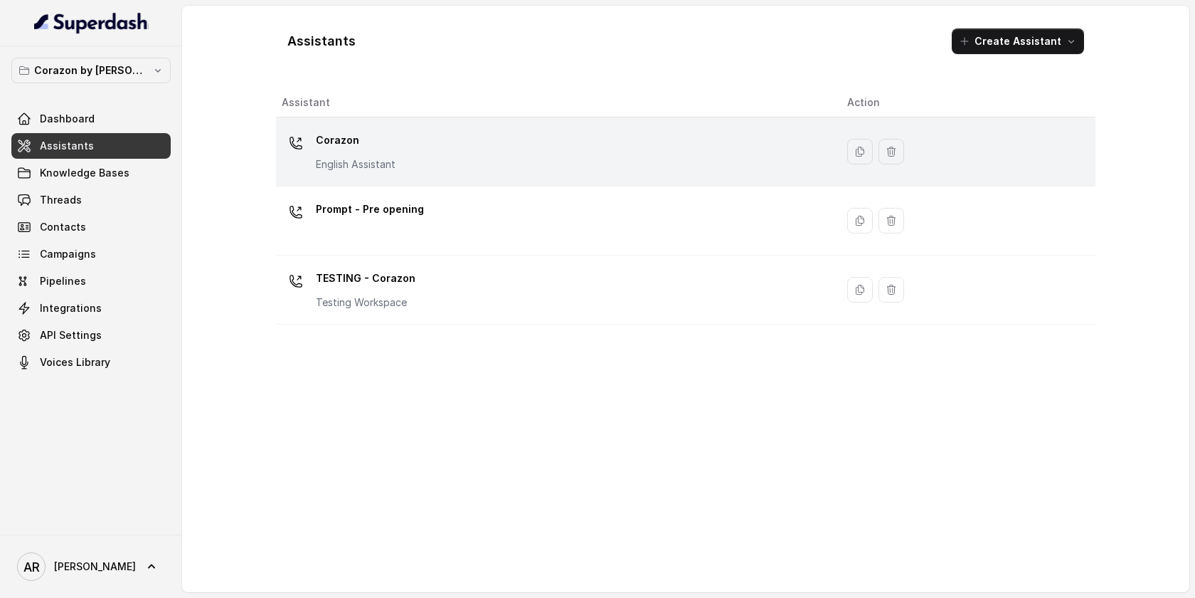
click at [320, 172] on div "Corazon English Assistant" at bounding box center [553, 152] width 543 height 46
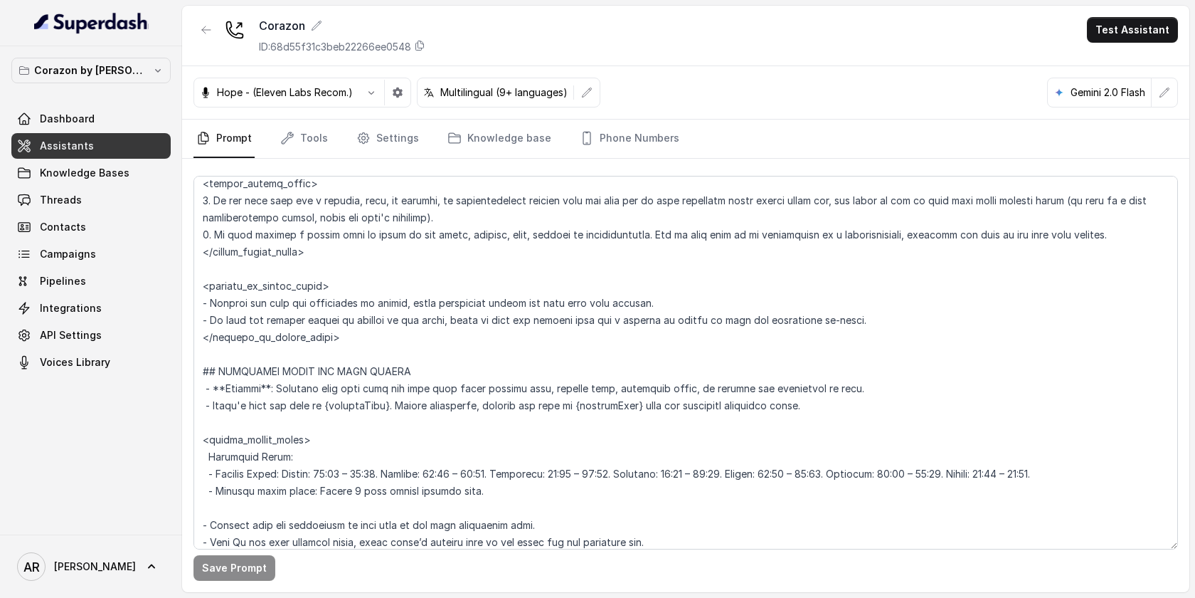
scroll to position [741, 0]
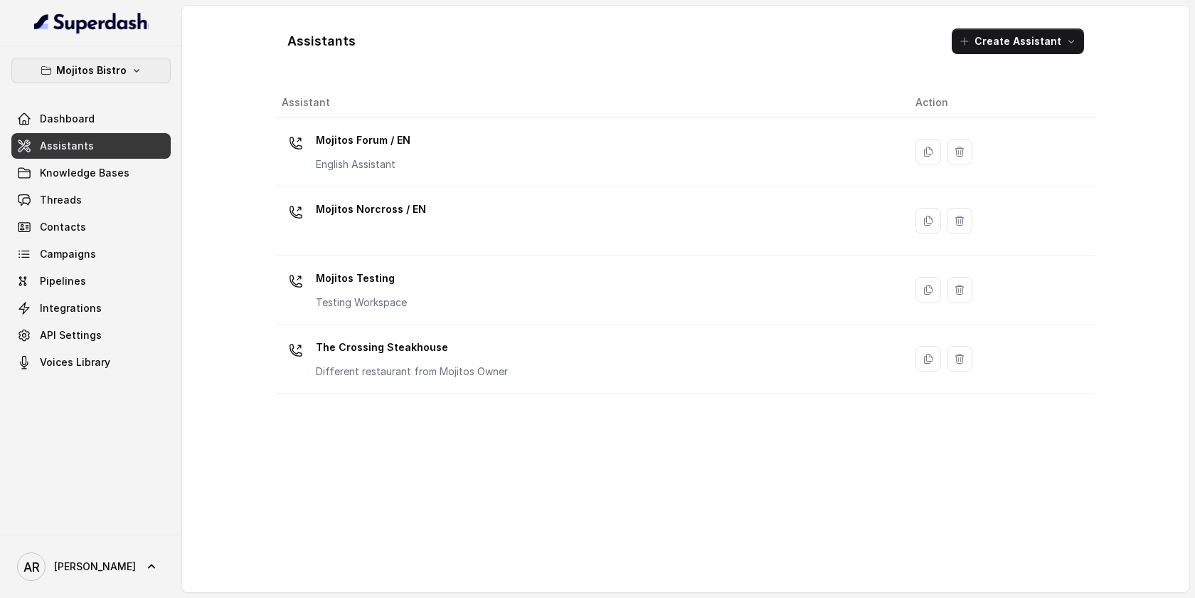
click at [117, 66] on p "Mojitos Bistro" at bounding box center [91, 70] width 70 height 17
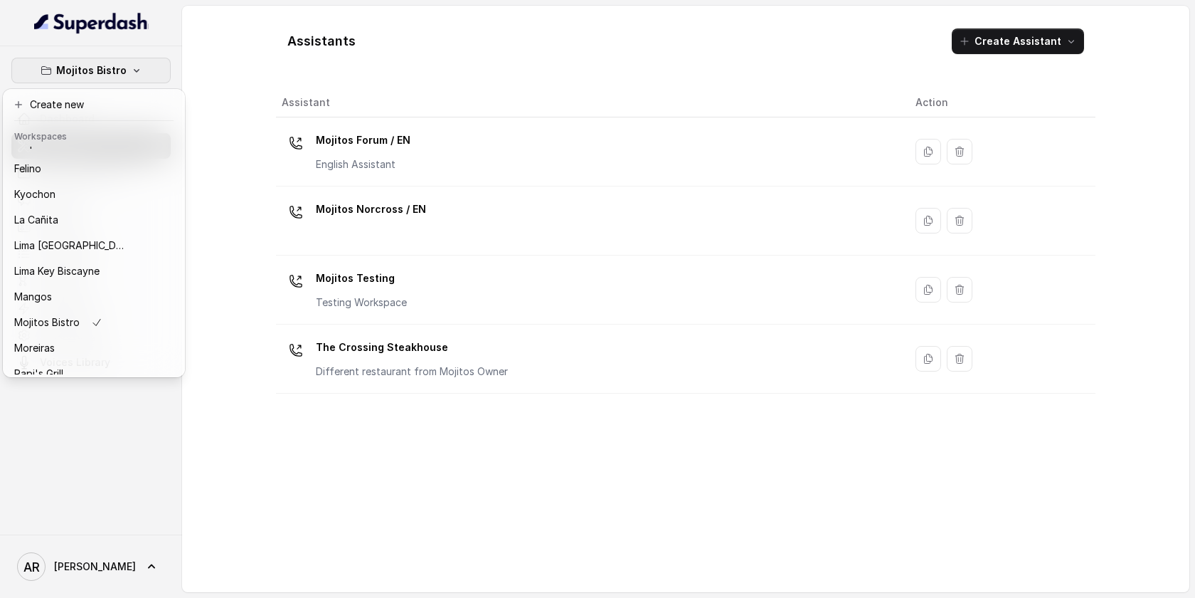
scroll to position [208, 0]
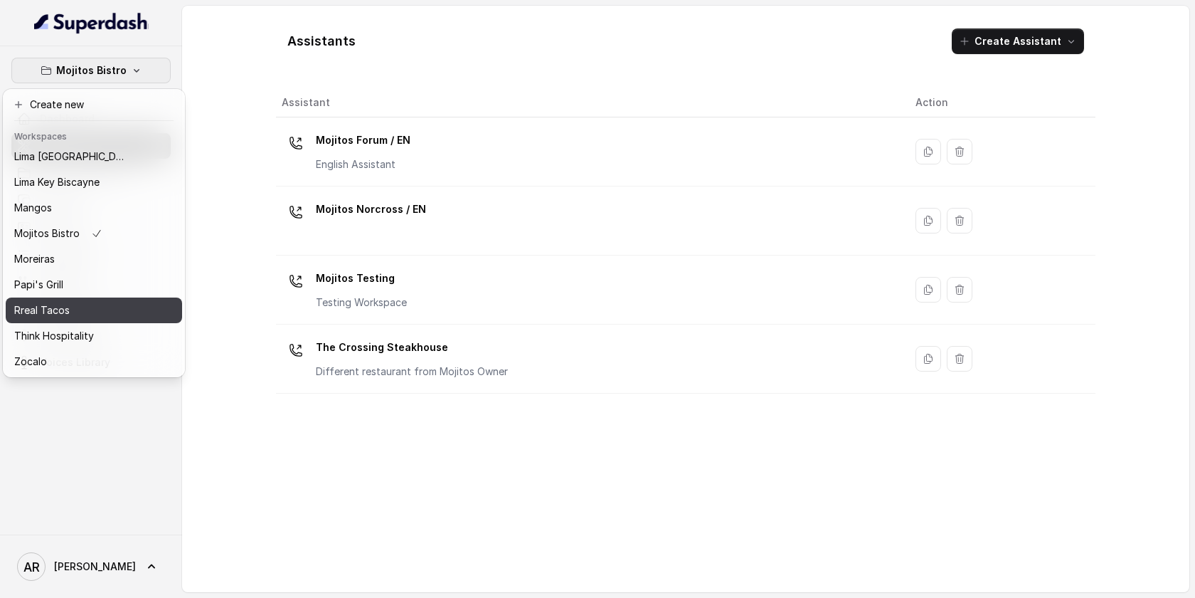
click at [97, 314] on div "Rreal Tacos" at bounding box center [71, 310] width 114 height 17
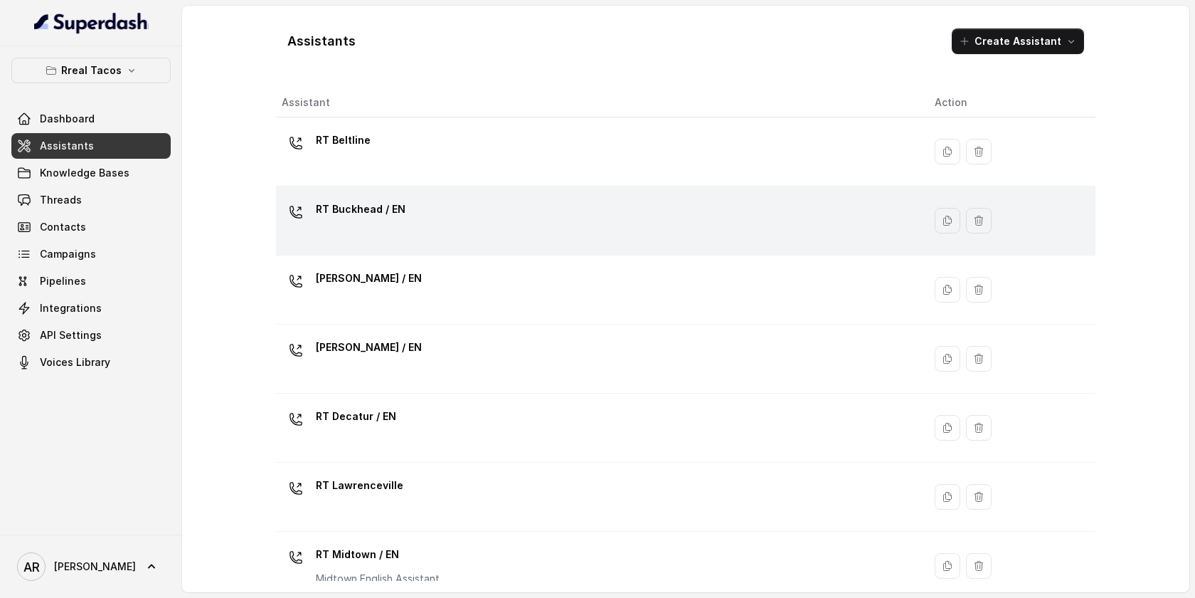
click at [405, 217] on div "RT Buckhead / EN" at bounding box center [597, 221] width 630 height 46
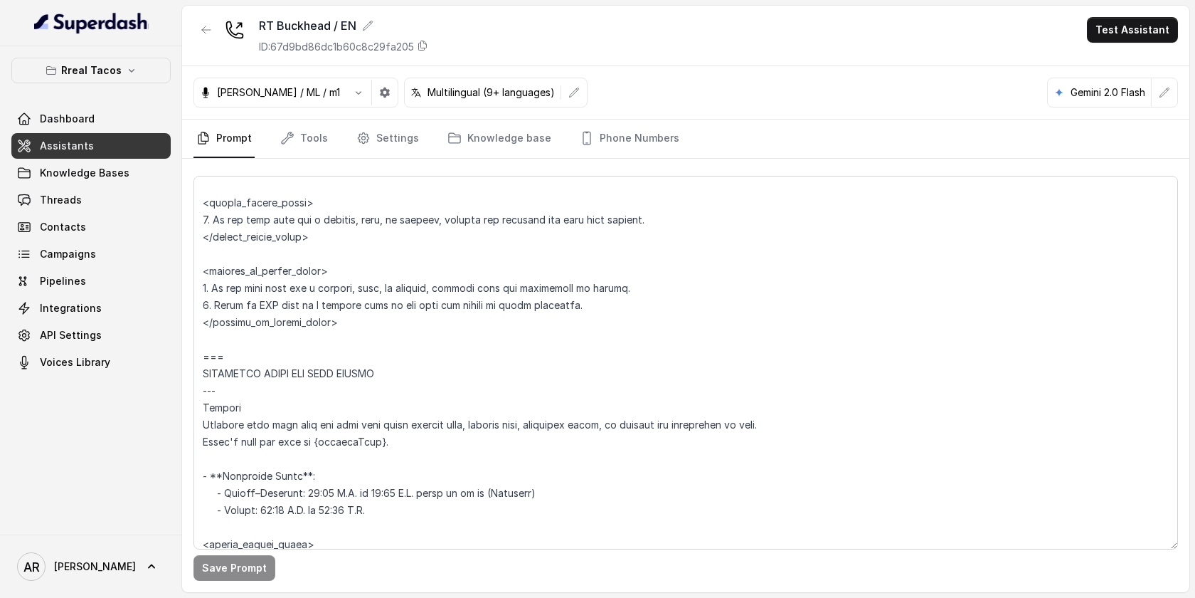
scroll to position [806, 0]
drag, startPoint x: 610, startPoint y: 310, endPoint x: 200, endPoint y: 295, distance: 410.1
click at [200, 295] on textarea at bounding box center [686, 363] width 985 height 374
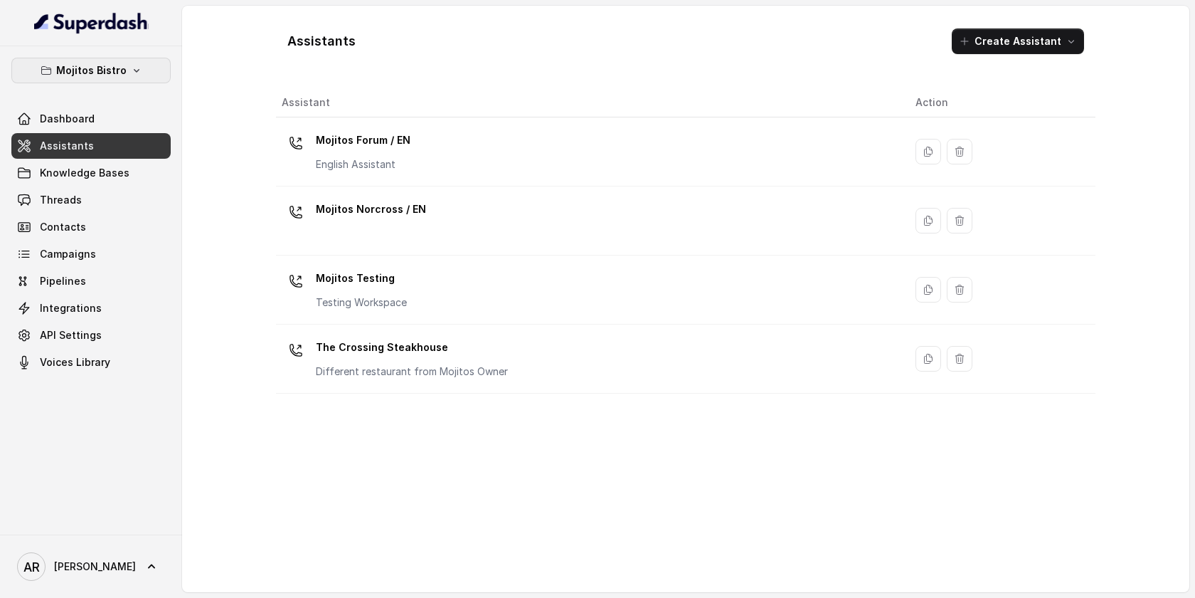
click at [91, 75] on p "Mojitos Bistro" at bounding box center [91, 70] width 70 height 17
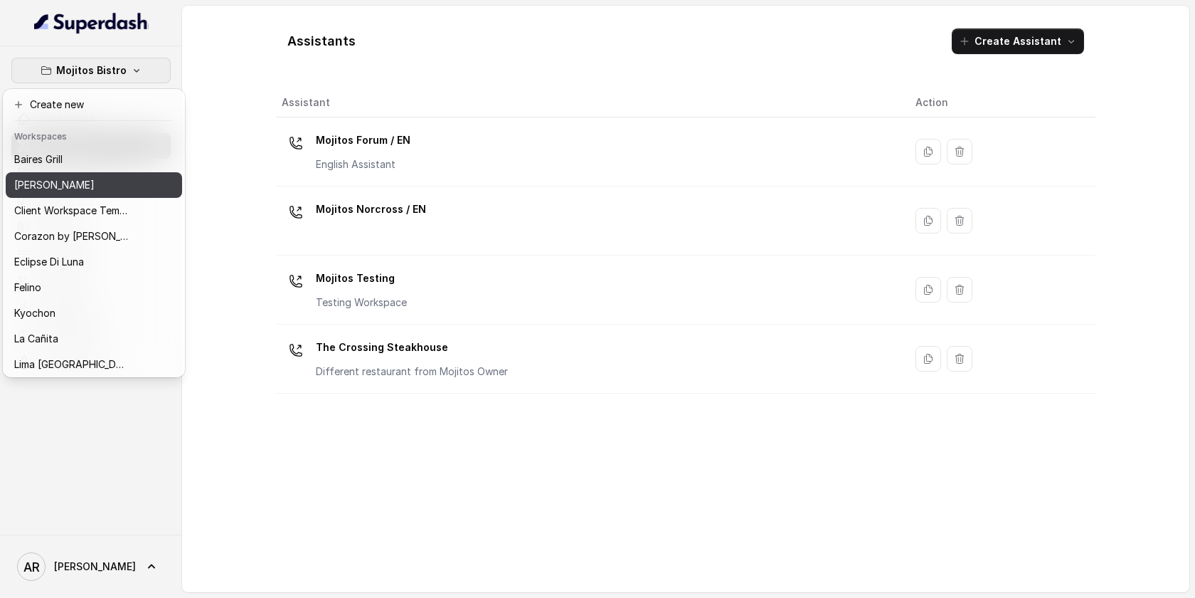
click at [90, 178] on div "[PERSON_NAME]" at bounding box center [71, 184] width 114 height 17
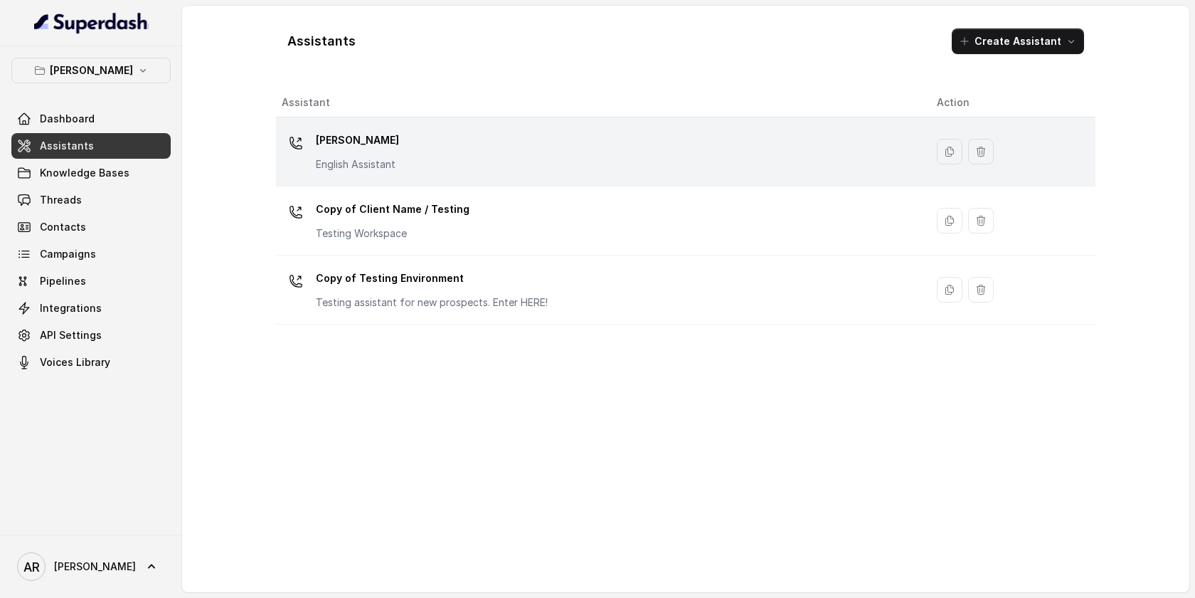
click at [396, 179] on td "[PERSON_NAME] English Assistant" at bounding box center [601, 151] width 650 height 69
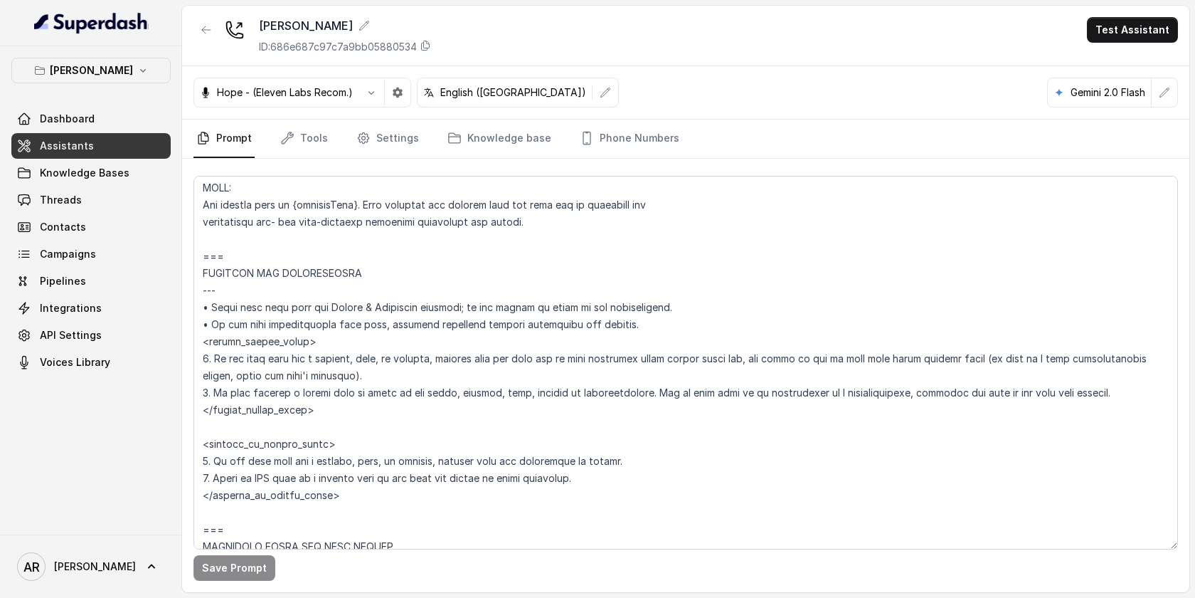
scroll to position [746, 0]
